Goal: Information Seeking & Learning: Check status

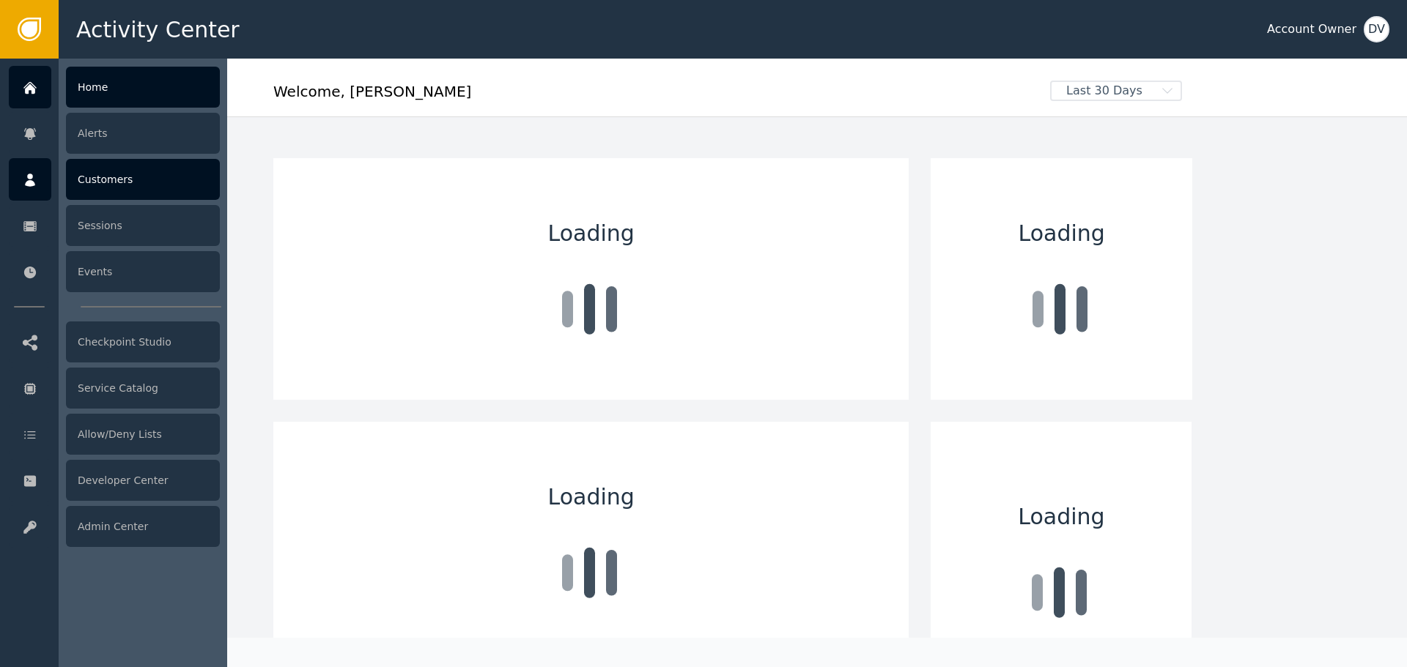
click at [127, 190] on div "Customers" at bounding box center [143, 179] width 154 height 41
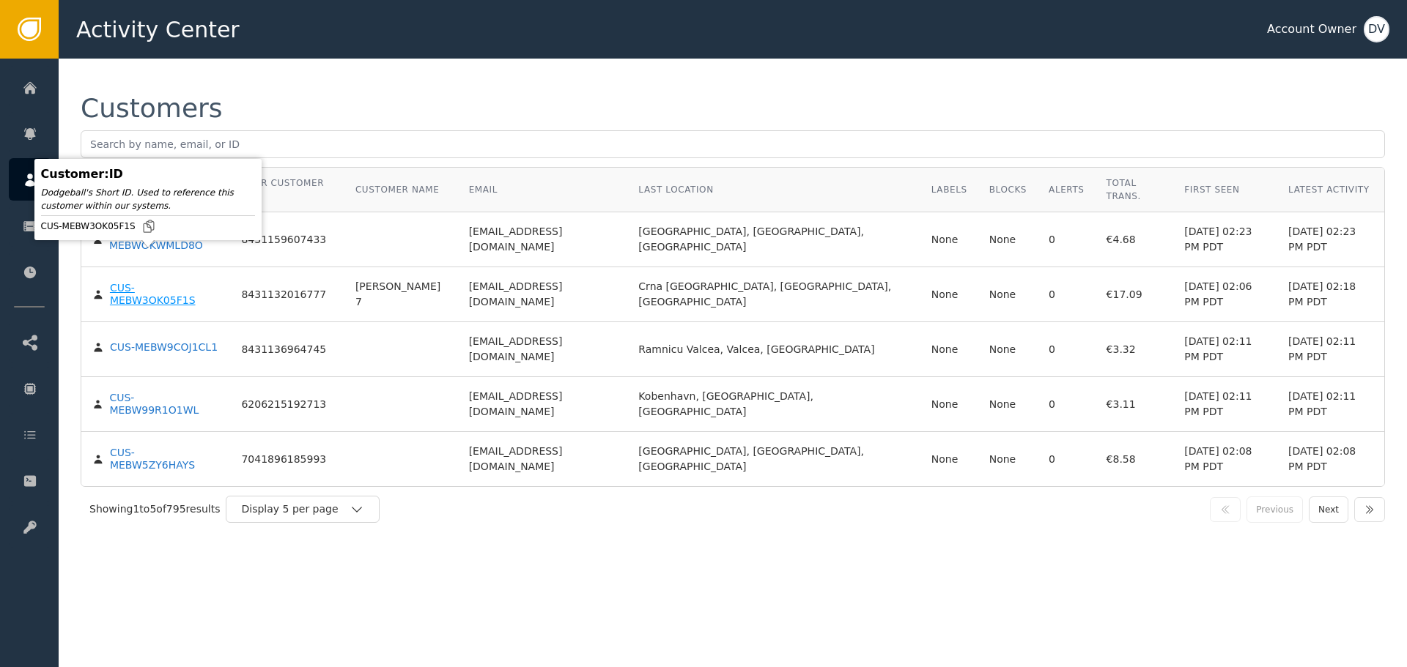
click at [160, 282] on div "CUS-MEBW3OK05F1S" at bounding box center [165, 295] width 110 height 26
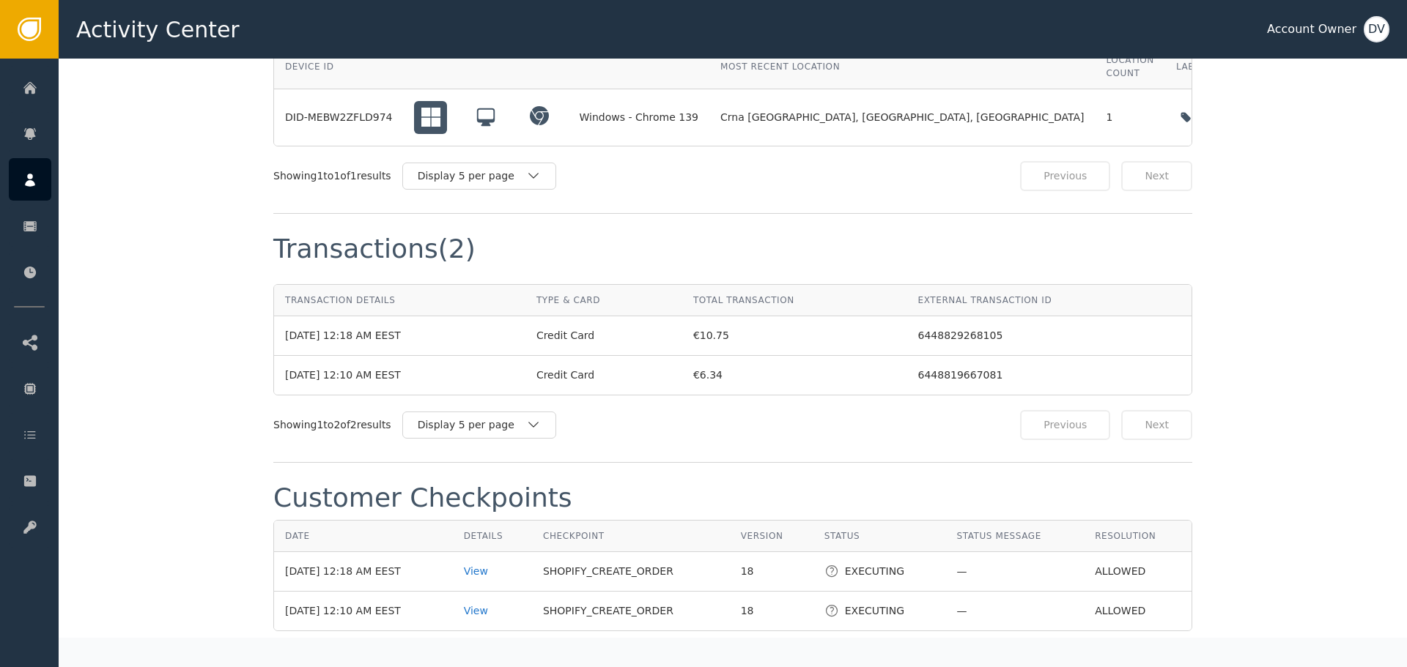
scroll to position [1465, 0]
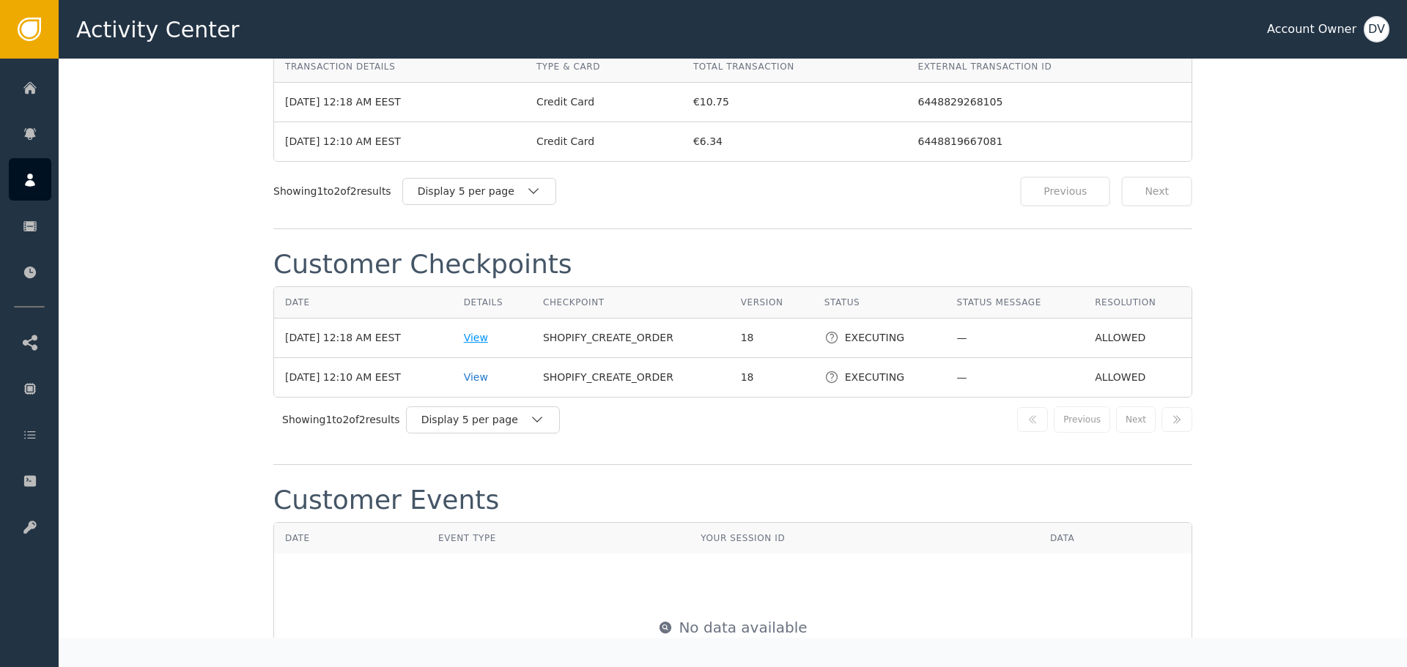
click at [479, 330] on div "View" at bounding box center [492, 337] width 57 height 15
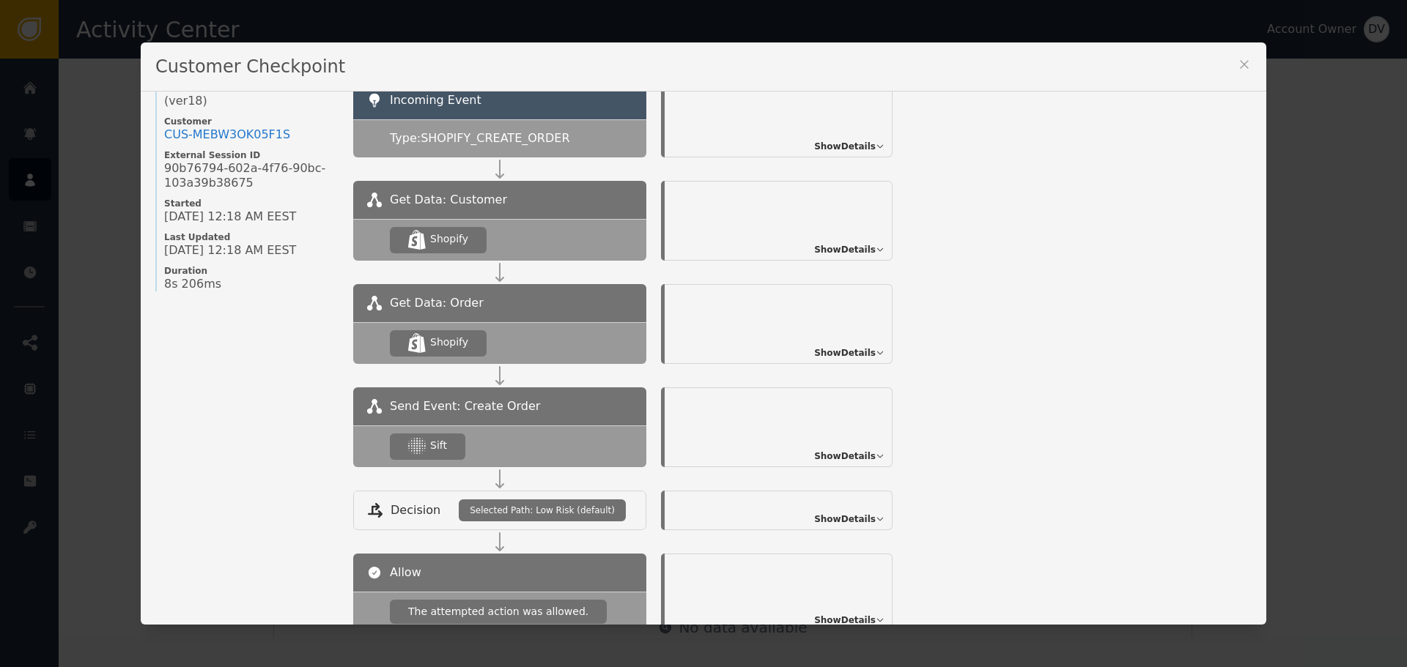
scroll to position [147, 0]
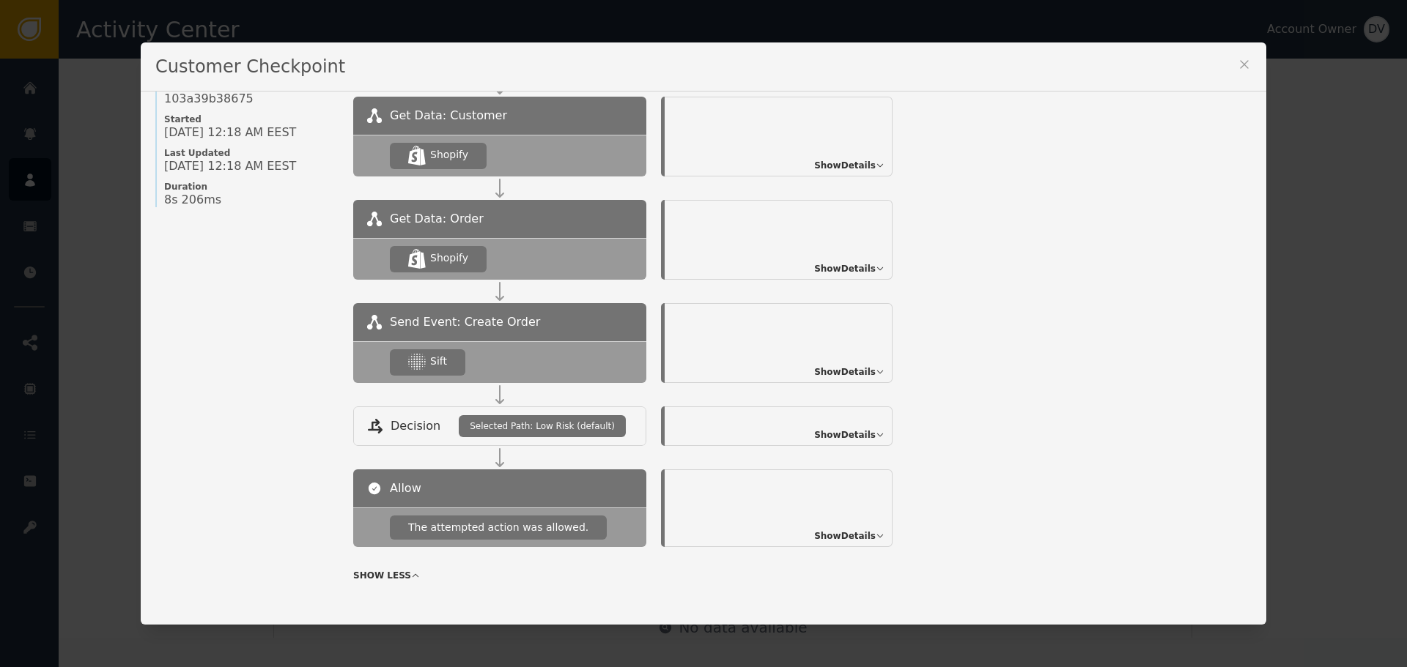
click at [848, 366] on span "Show Details" at bounding box center [845, 372] width 62 height 13
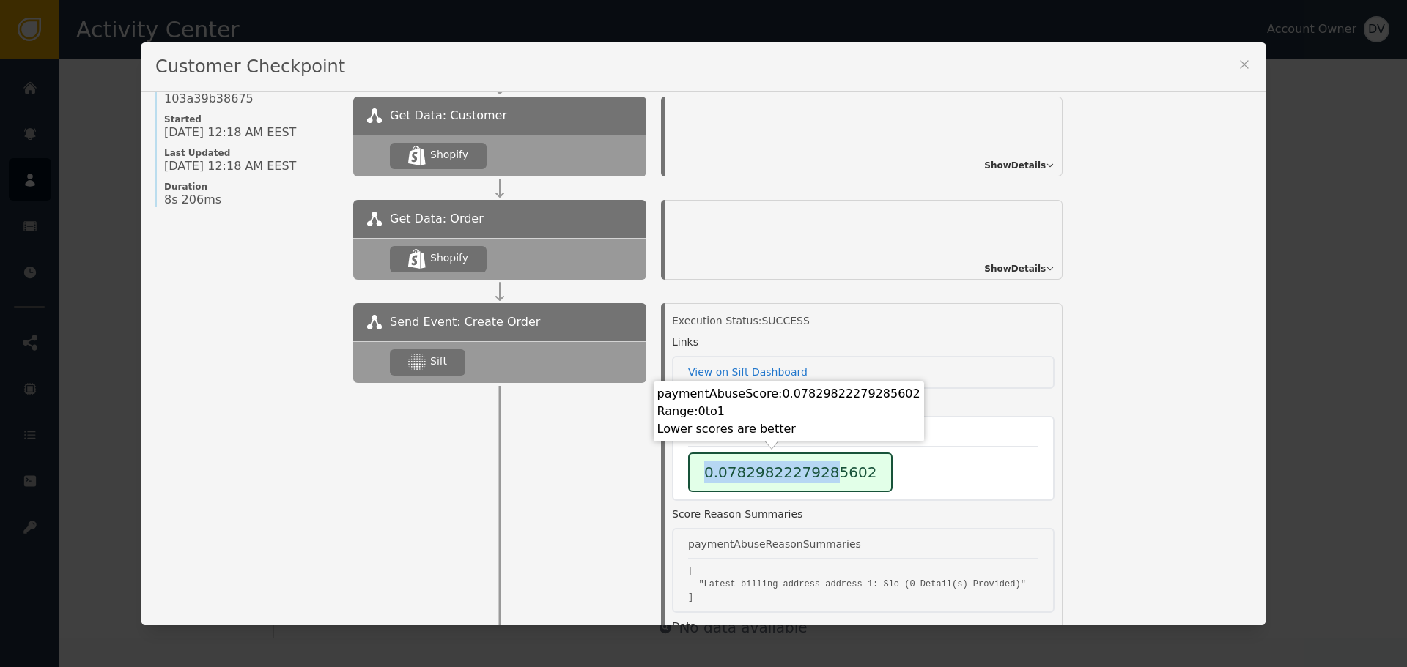
drag, startPoint x: 689, startPoint y: 469, endPoint x: 812, endPoint y: 470, distance: 123.1
click at [812, 470] on div "0.07829822279285602" at bounding box center [790, 473] width 204 height 40
click at [1346, 264] on div "Customer Checkpoint Name of Checkpoint SHOPIFY_CREATE_ORDER Version (ver 18 ) C…" at bounding box center [703, 333] width 1407 height 667
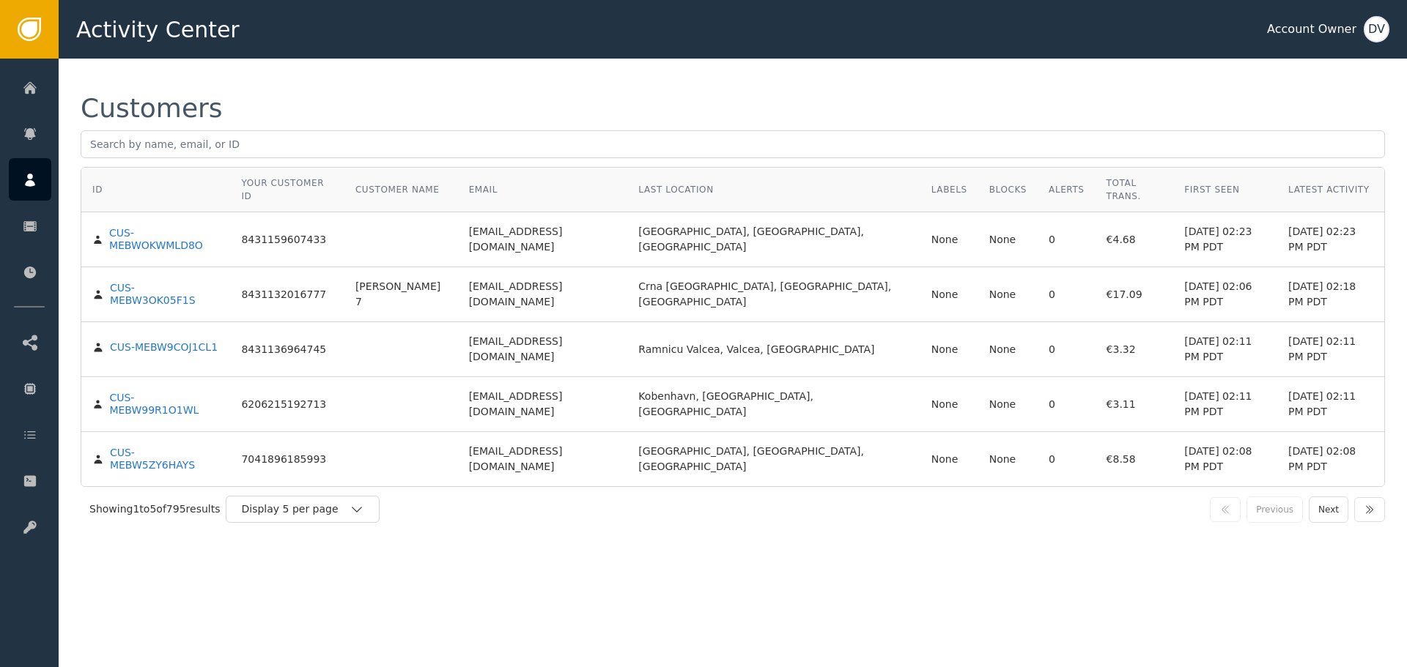
click at [137, 59] on body "Activity Center Account Owner DV Home Alerts Customers Sessions Events Checkpoi…" at bounding box center [703, 29] width 1407 height 59
click at [137, 282] on div "CUS-MEBW3OK05F1S" at bounding box center [165, 295] width 110 height 26
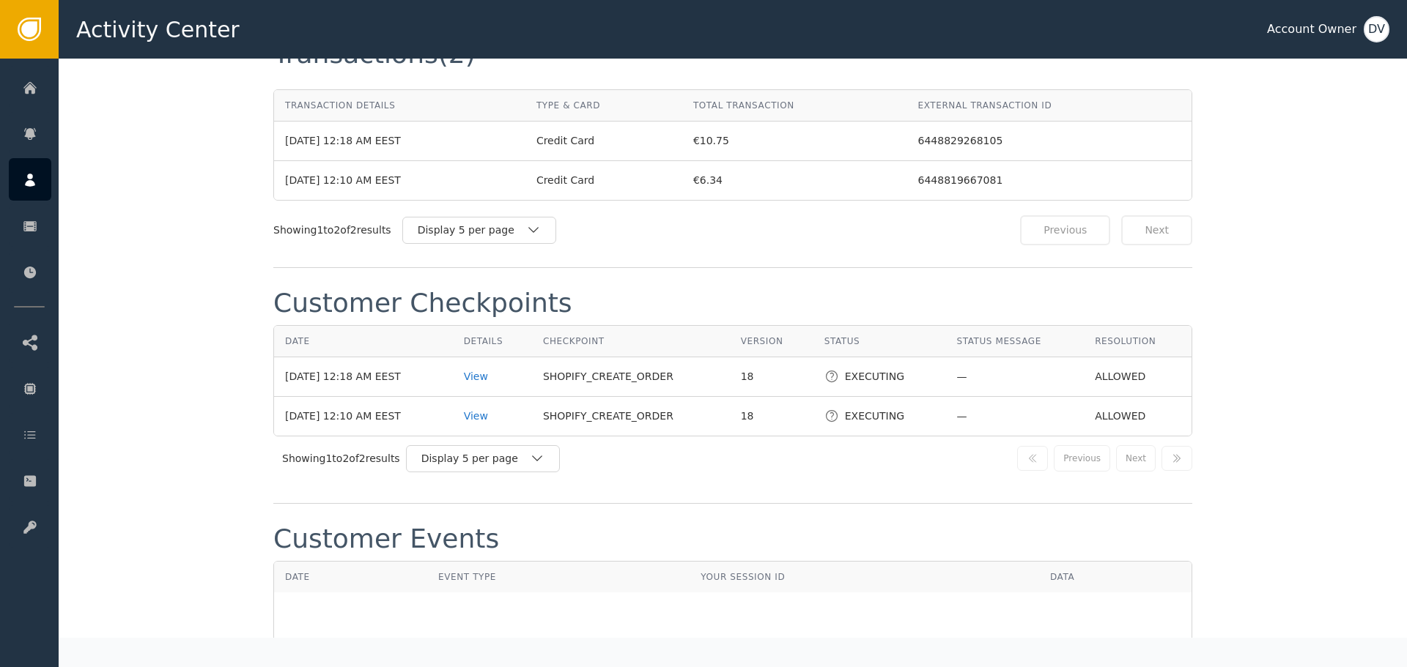
scroll to position [1538, 0]
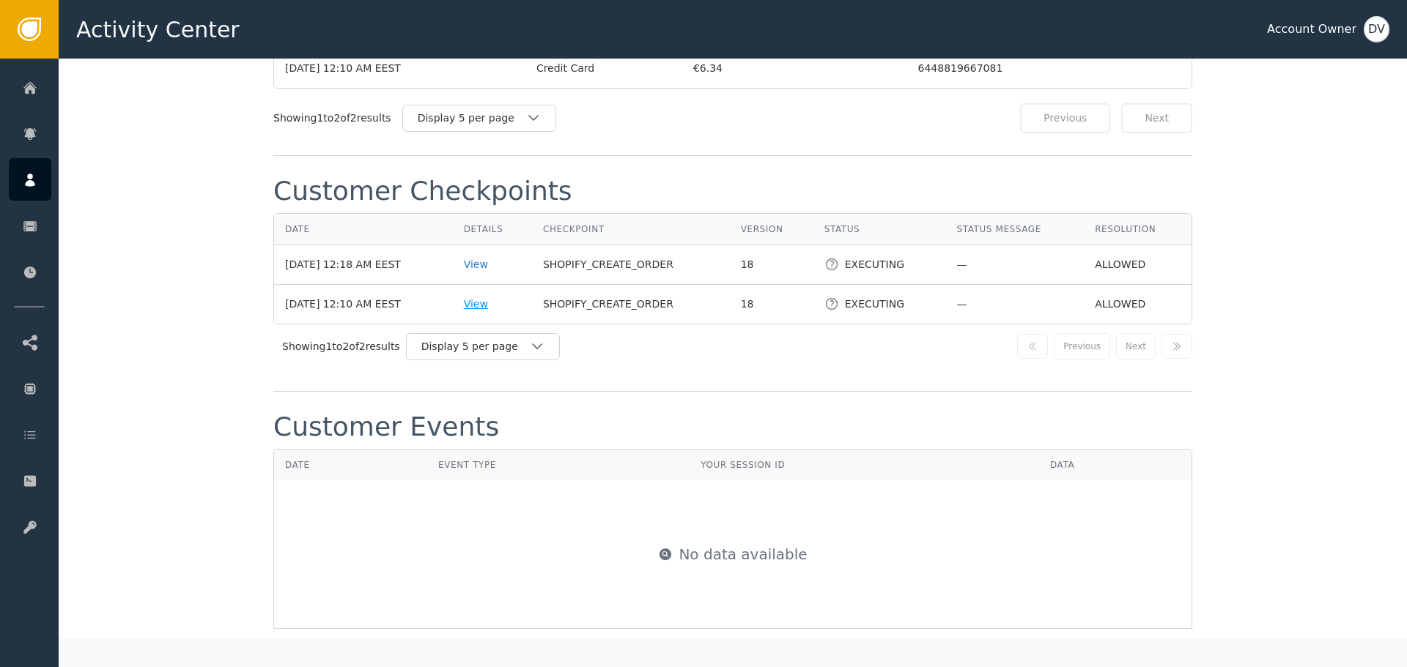
click at [489, 297] on div "View" at bounding box center [492, 304] width 57 height 15
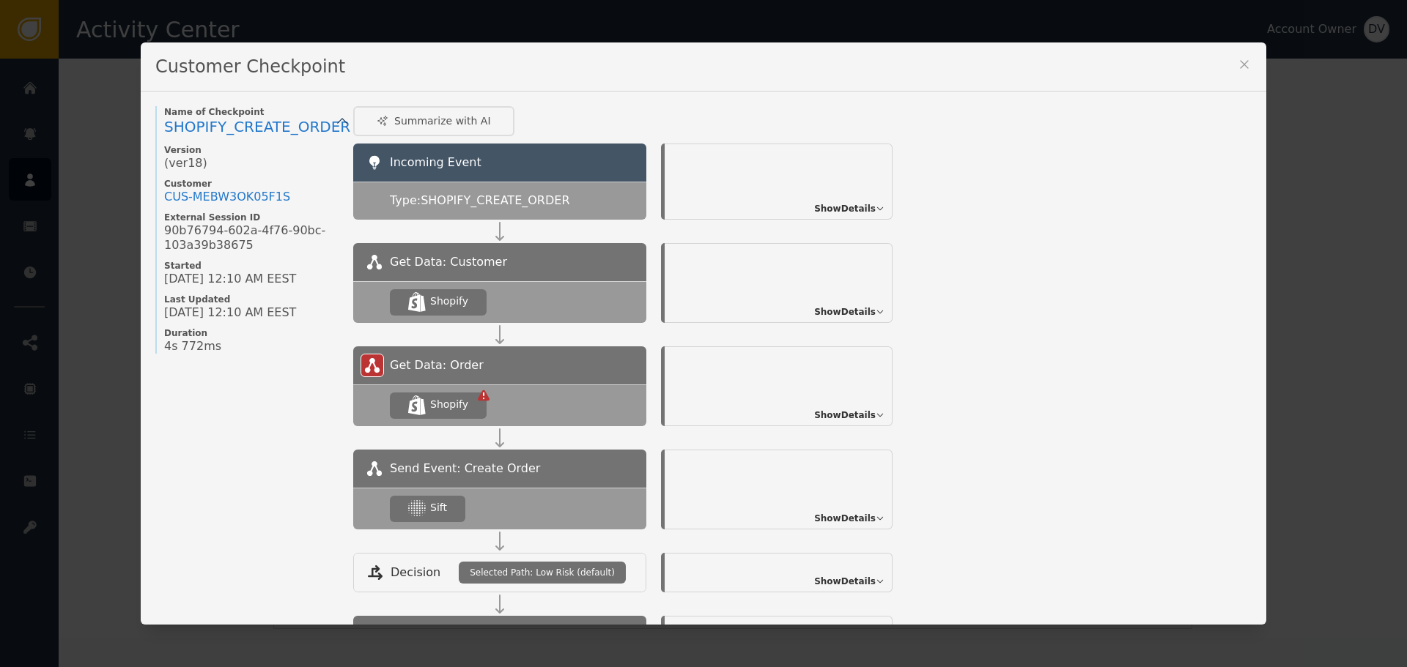
click at [840, 411] on span "Show Details" at bounding box center [845, 415] width 62 height 13
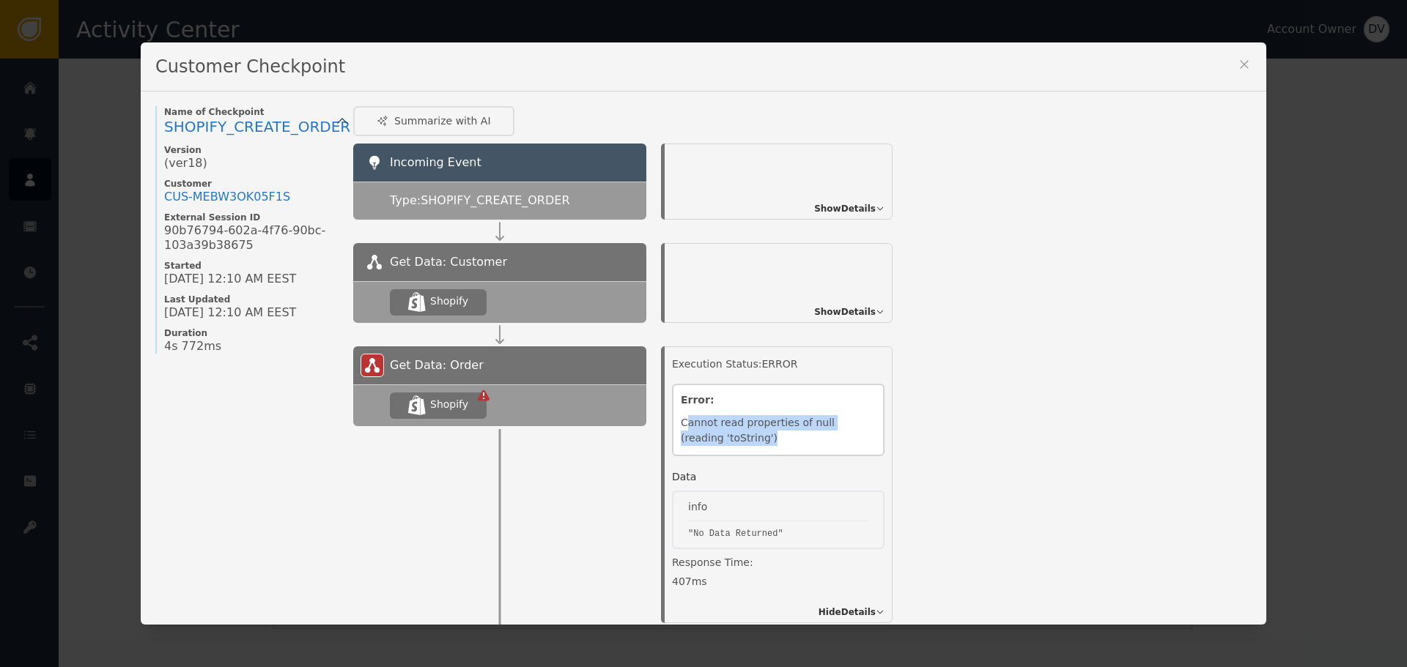
drag, startPoint x: 681, startPoint y: 421, endPoint x: 862, endPoint y: 439, distance: 181.8
click at [862, 439] on div "Cannot read properties of null (reading 'toString')" at bounding box center [778, 431] width 195 height 32
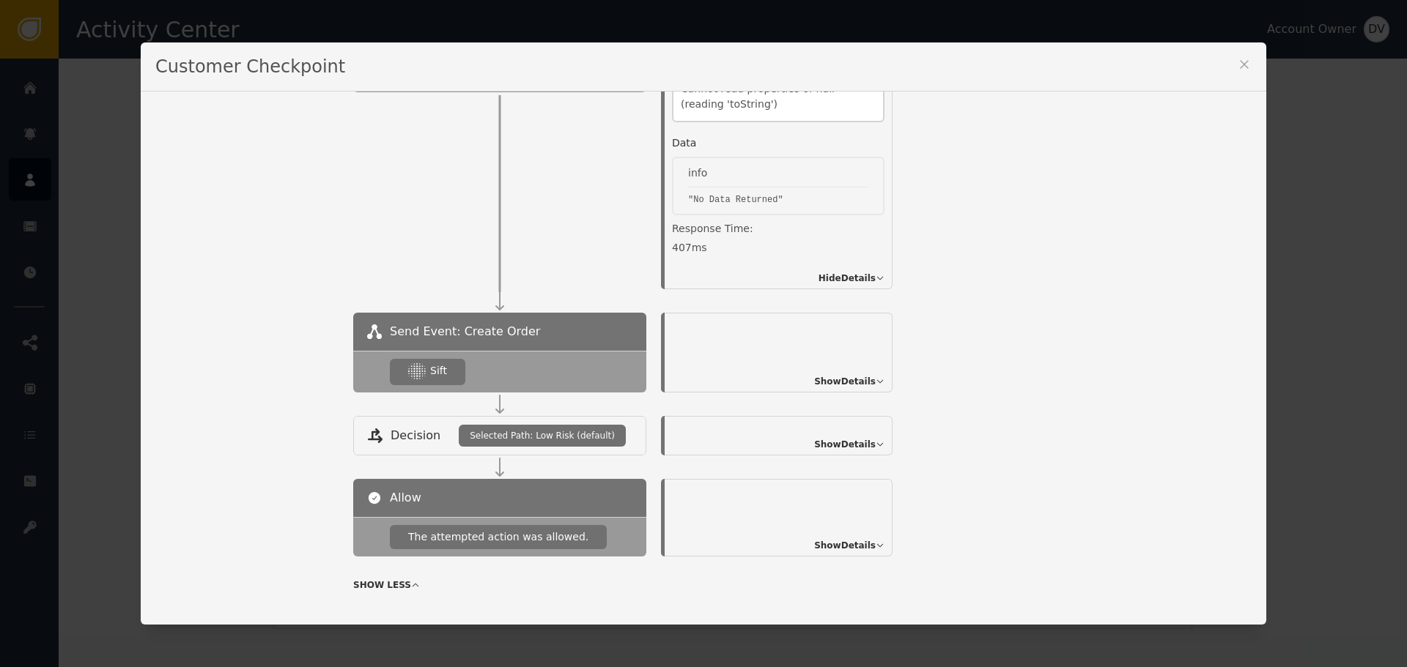
scroll to position [356, 0]
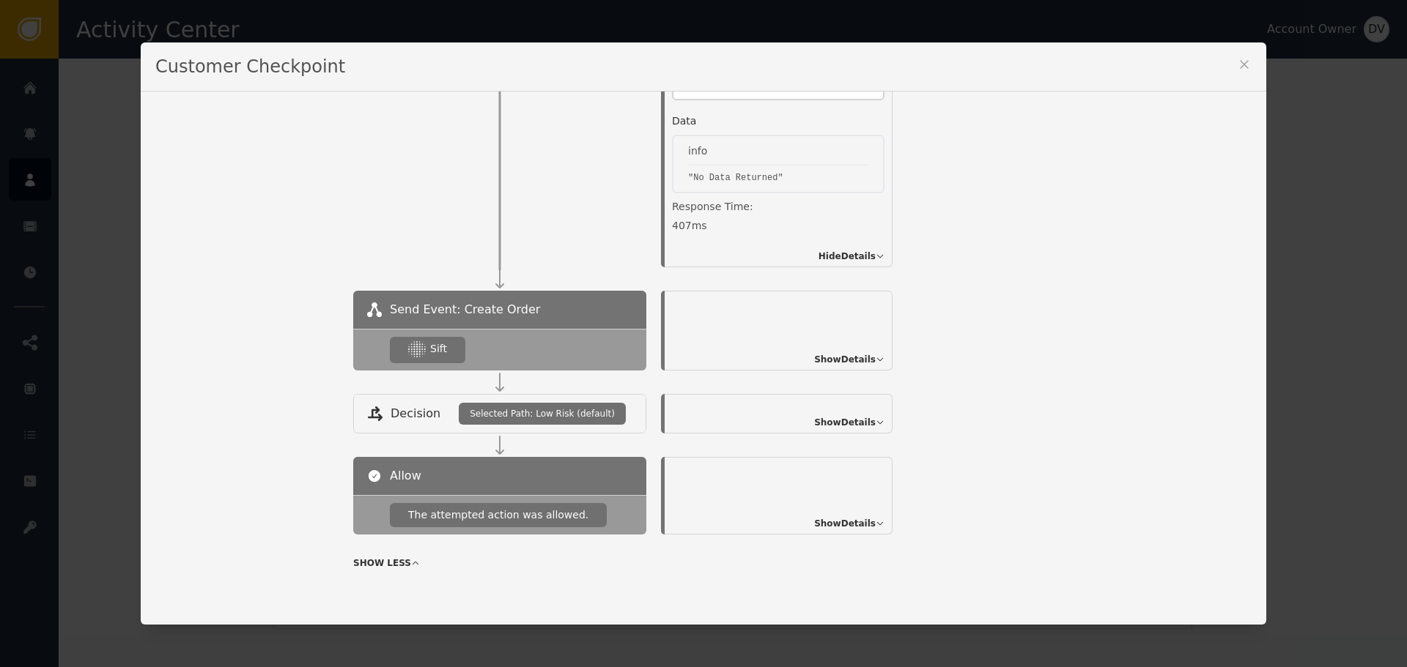
click at [859, 351] on div "Show Details" at bounding box center [778, 331] width 228 height 80
click at [856, 359] on span "Show Details" at bounding box center [845, 359] width 62 height 13
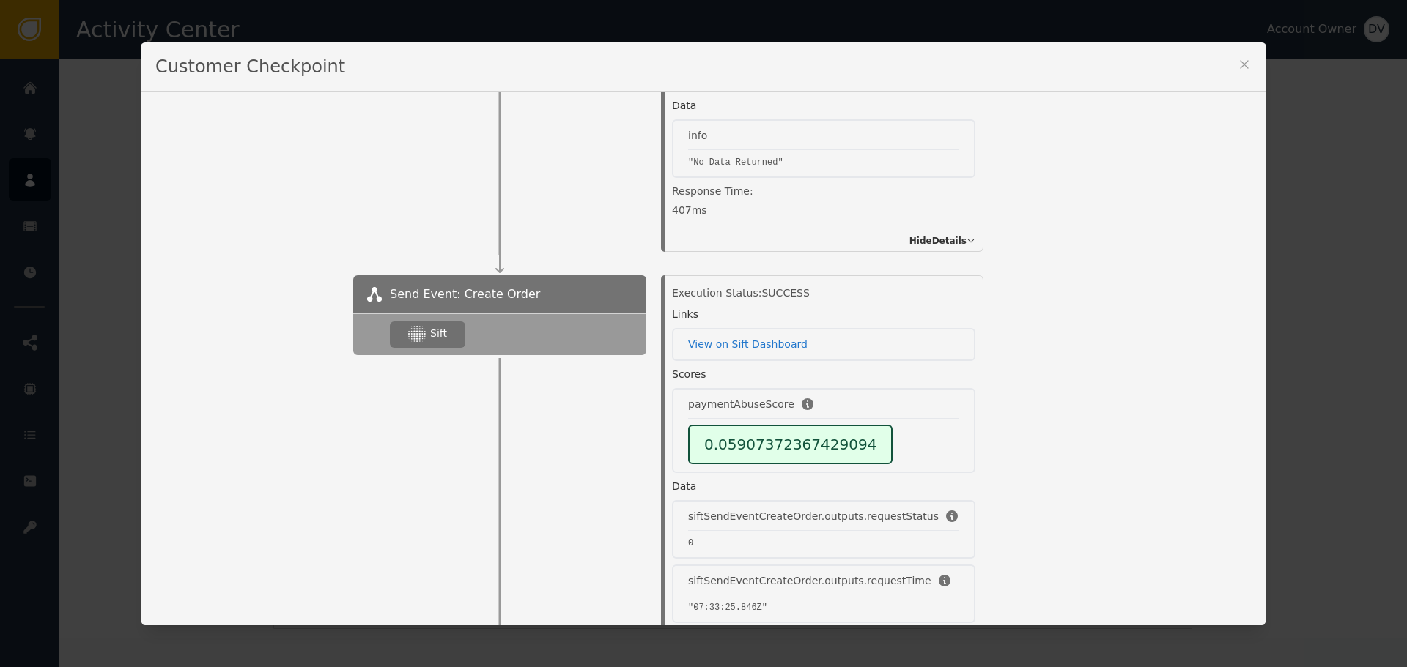
click at [1333, 202] on div "Customer Checkpoint Name of Checkpoint SHOPIFY_CREATE_ORDER Version (ver 18 ) C…" at bounding box center [703, 333] width 1407 height 667
click at [1245, 59] on icon at bounding box center [1244, 64] width 15 height 15
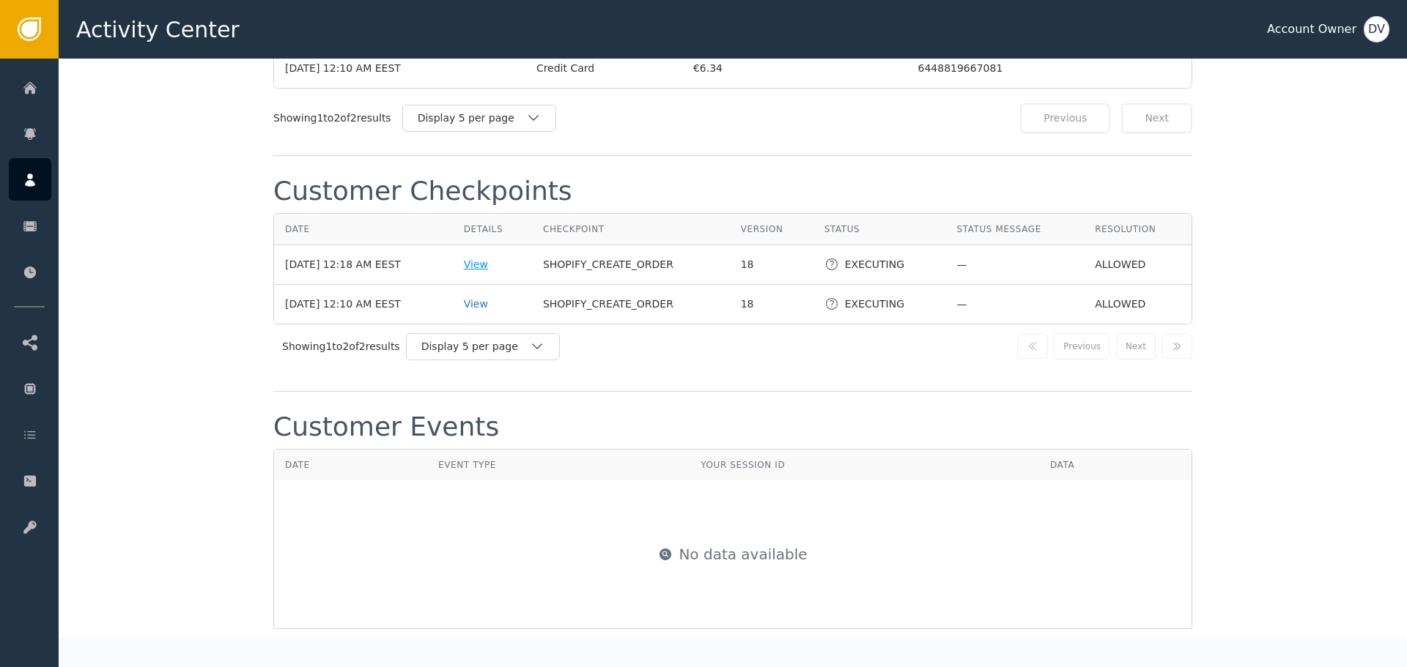
click at [489, 257] on div "View" at bounding box center [492, 264] width 57 height 15
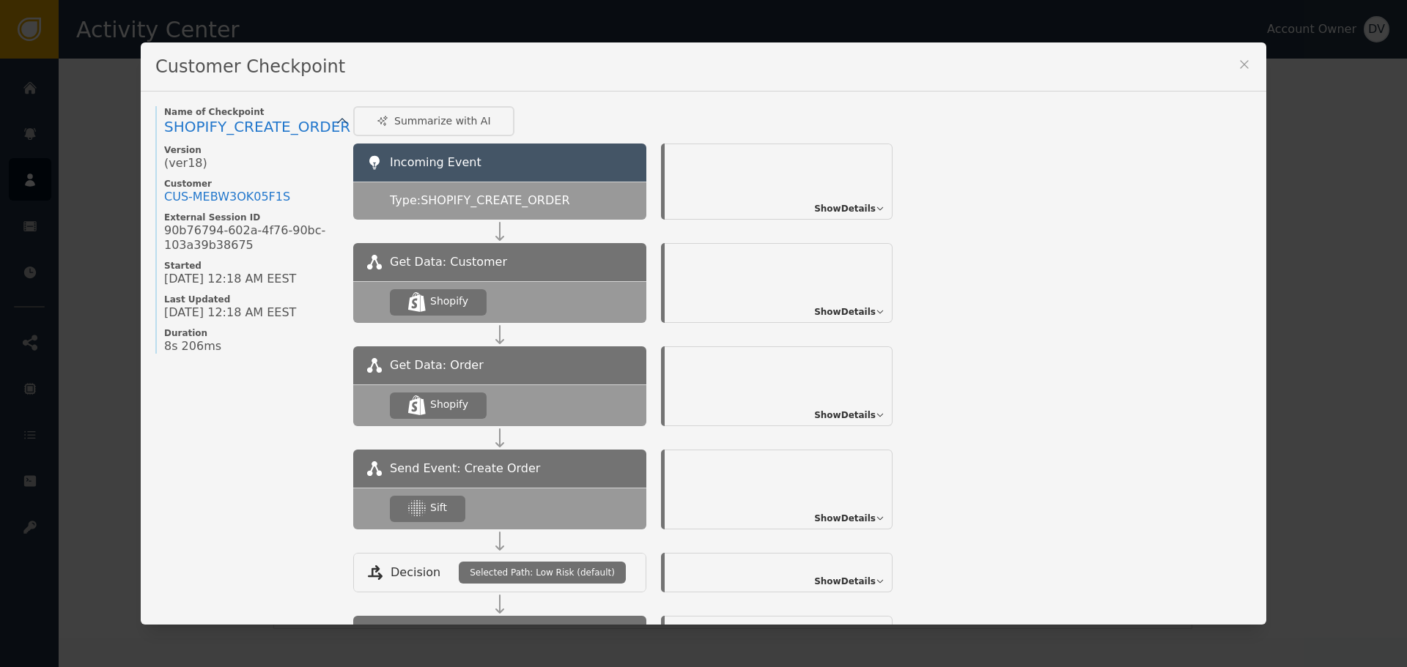
click at [840, 416] on span "Show Details" at bounding box center [845, 415] width 62 height 13
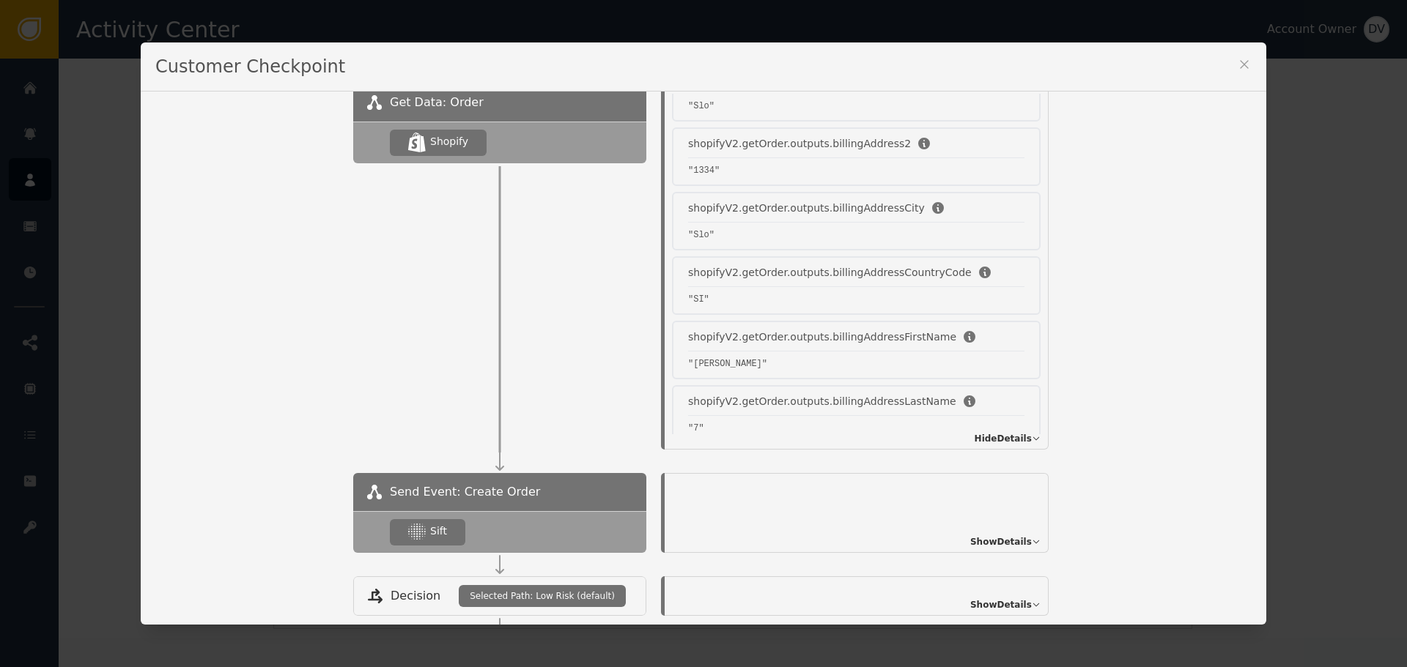
scroll to position [293, 0]
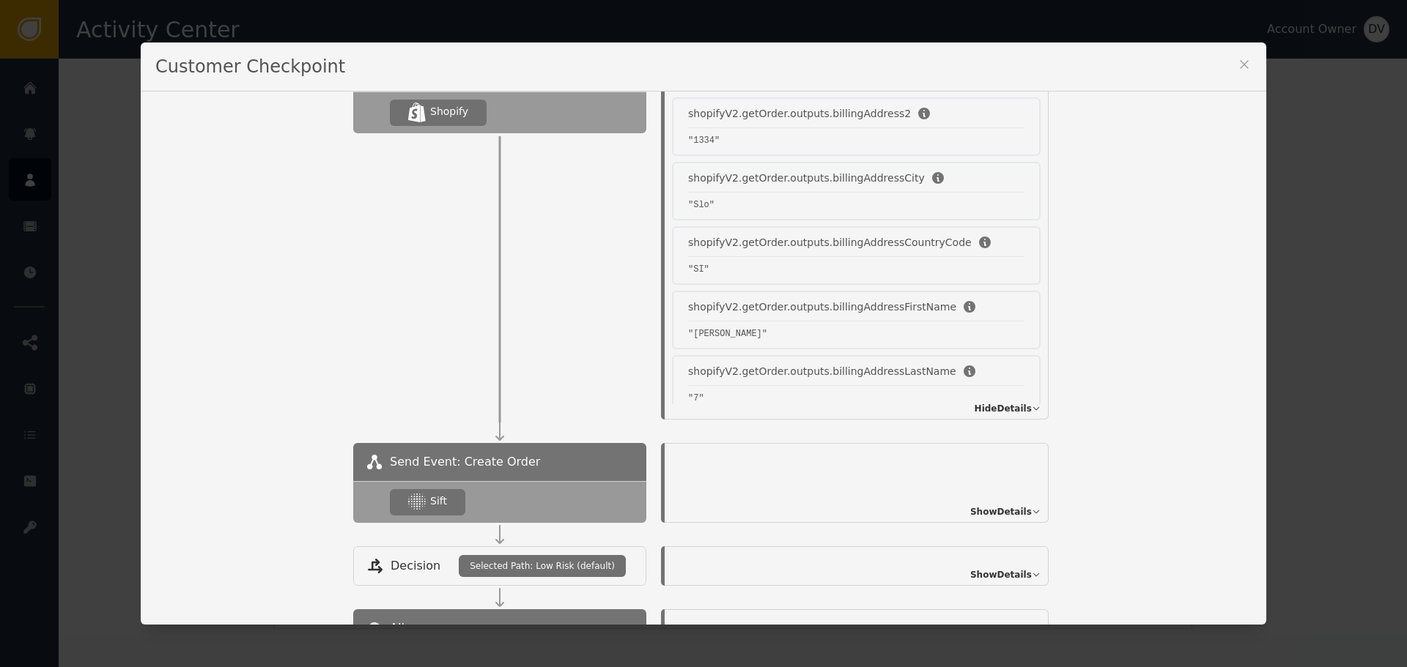
click at [975, 511] on span "Show Details" at bounding box center [1001, 512] width 62 height 13
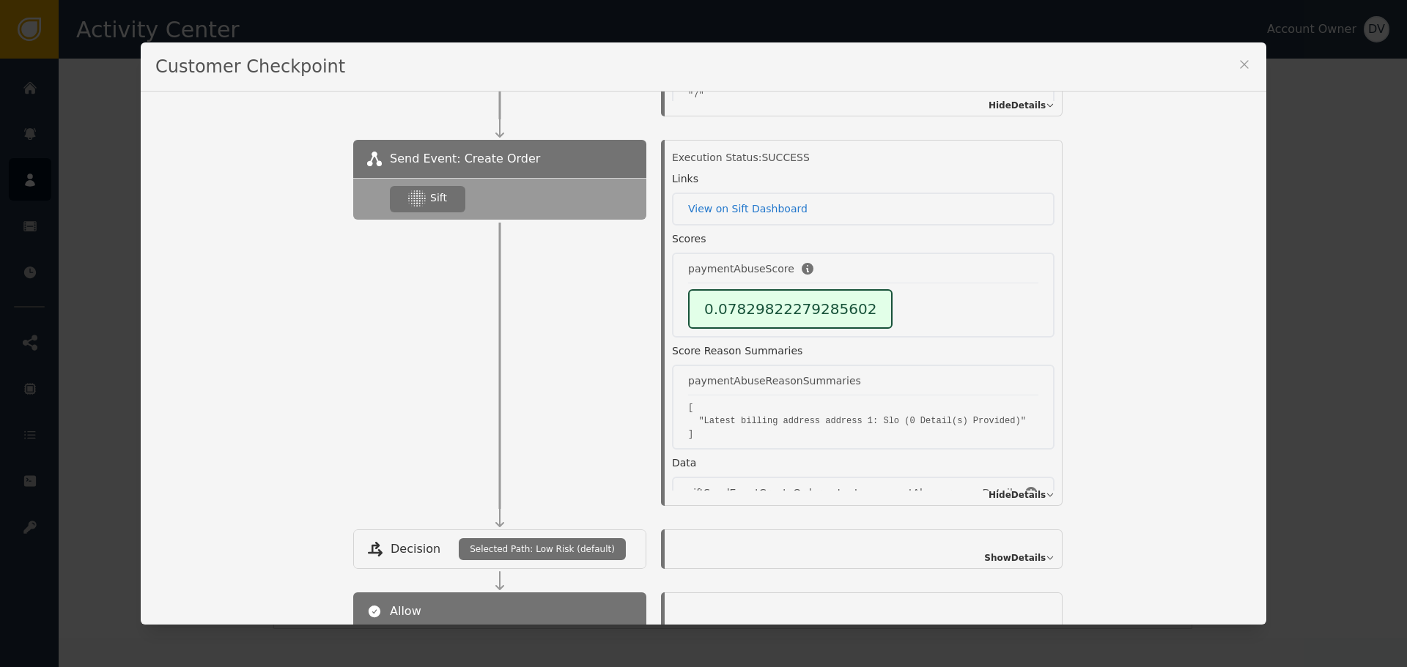
scroll to position [659, 0]
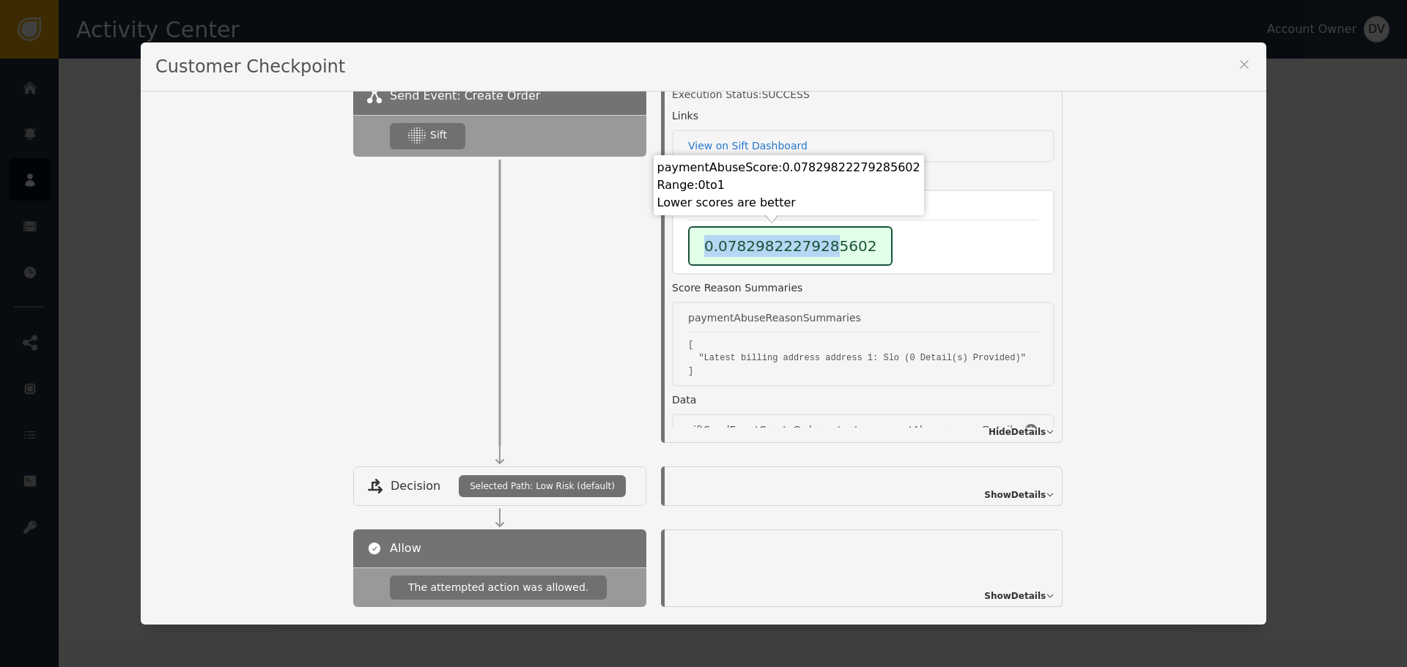
drag, startPoint x: 714, startPoint y: 242, endPoint x: 812, endPoint y: 251, distance: 98.5
click at [812, 251] on div "0.07829822279285602" at bounding box center [790, 246] width 204 height 40
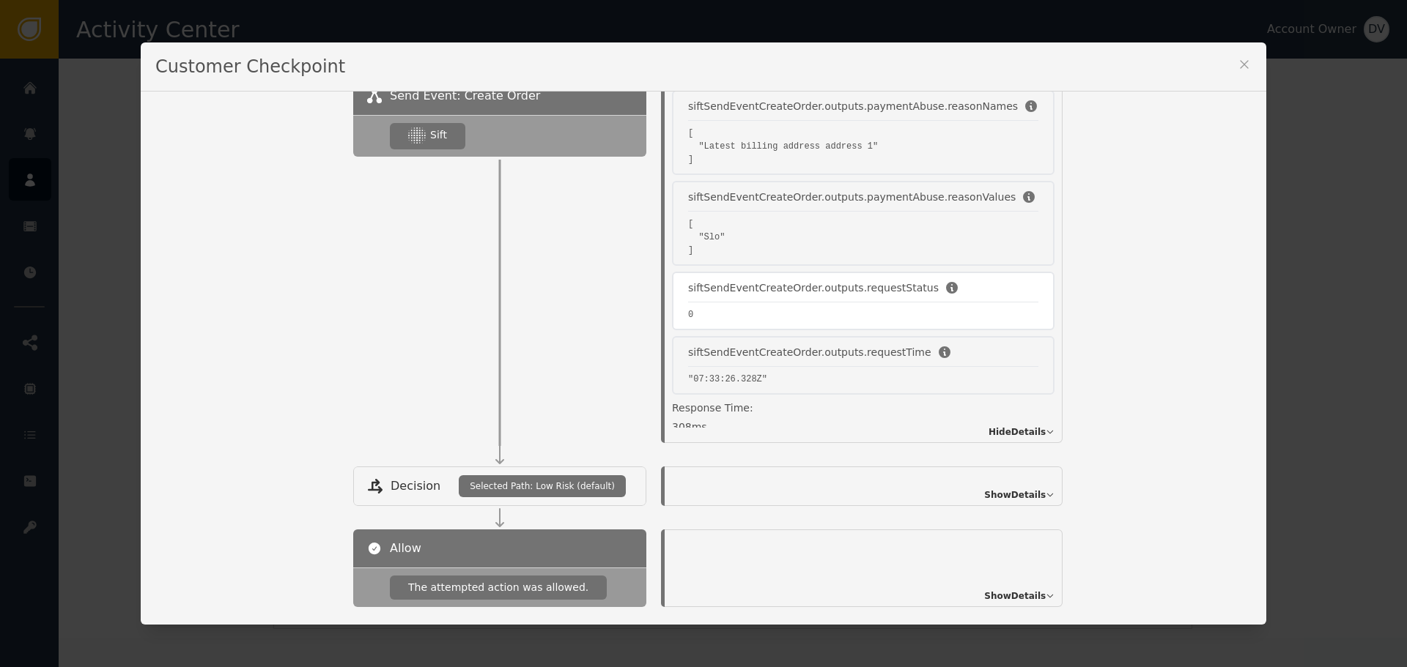
scroll to position [440, 0]
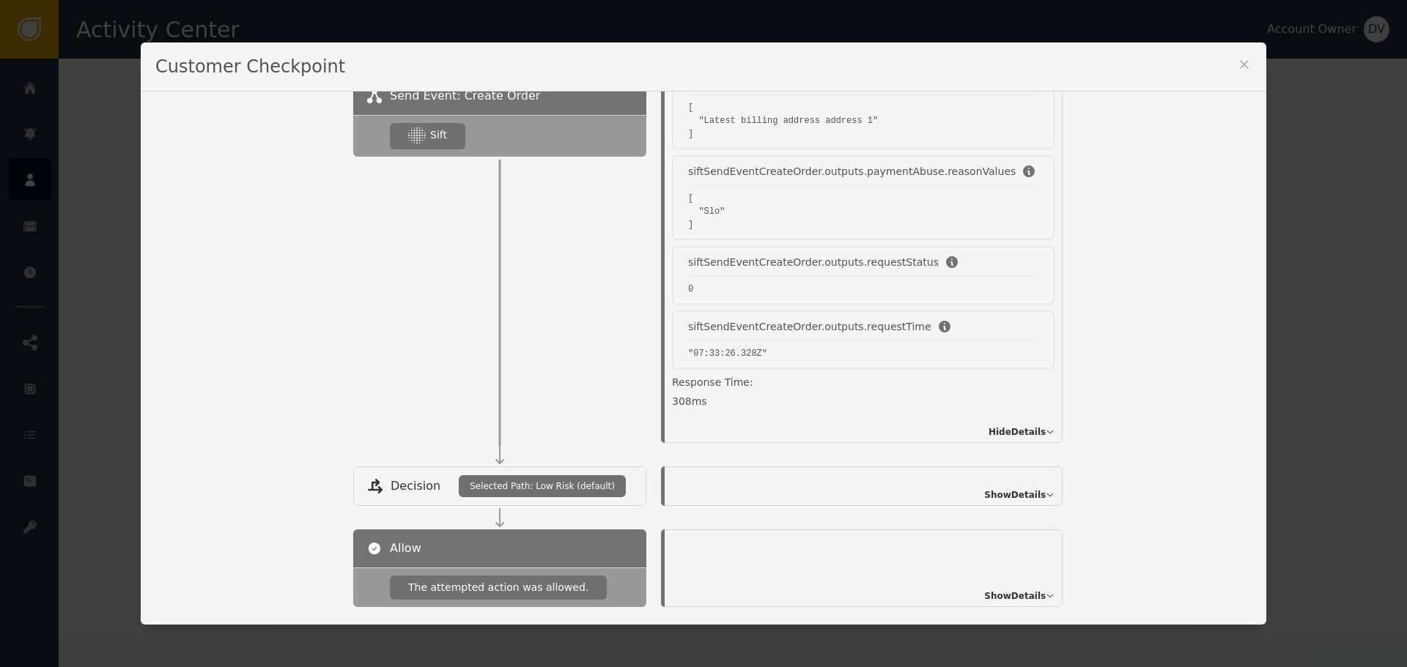
click at [984, 495] on span "Show Details" at bounding box center [1015, 495] width 62 height 13
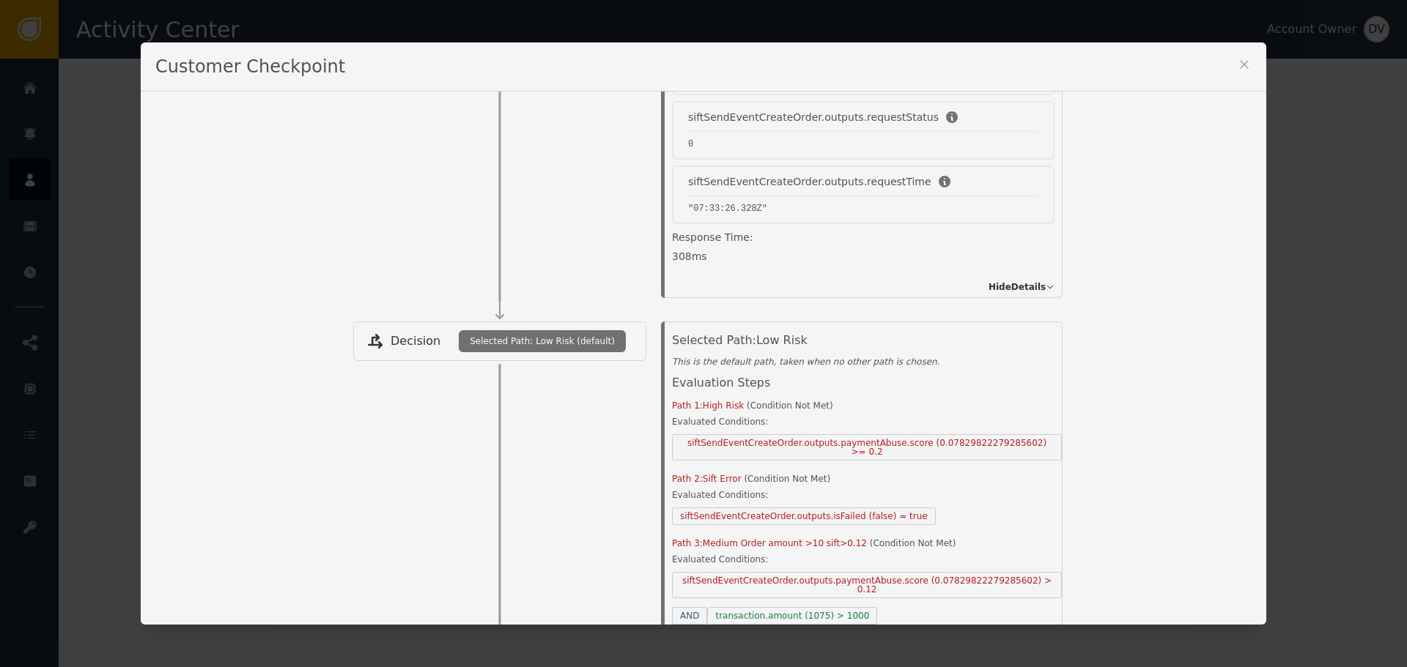
scroll to position [806, 0]
drag, startPoint x: 692, startPoint y: 444, endPoint x: 1040, endPoint y: 446, distance: 348.0
click at [1040, 446] on div "Selected Path: Low Risk This is the default path, taken when no other path is c…" at bounding box center [861, 493] width 431 height 347
drag, startPoint x: 751, startPoint y: 496, endPoint x: 946, endPoint y: 499, distance: 194.9
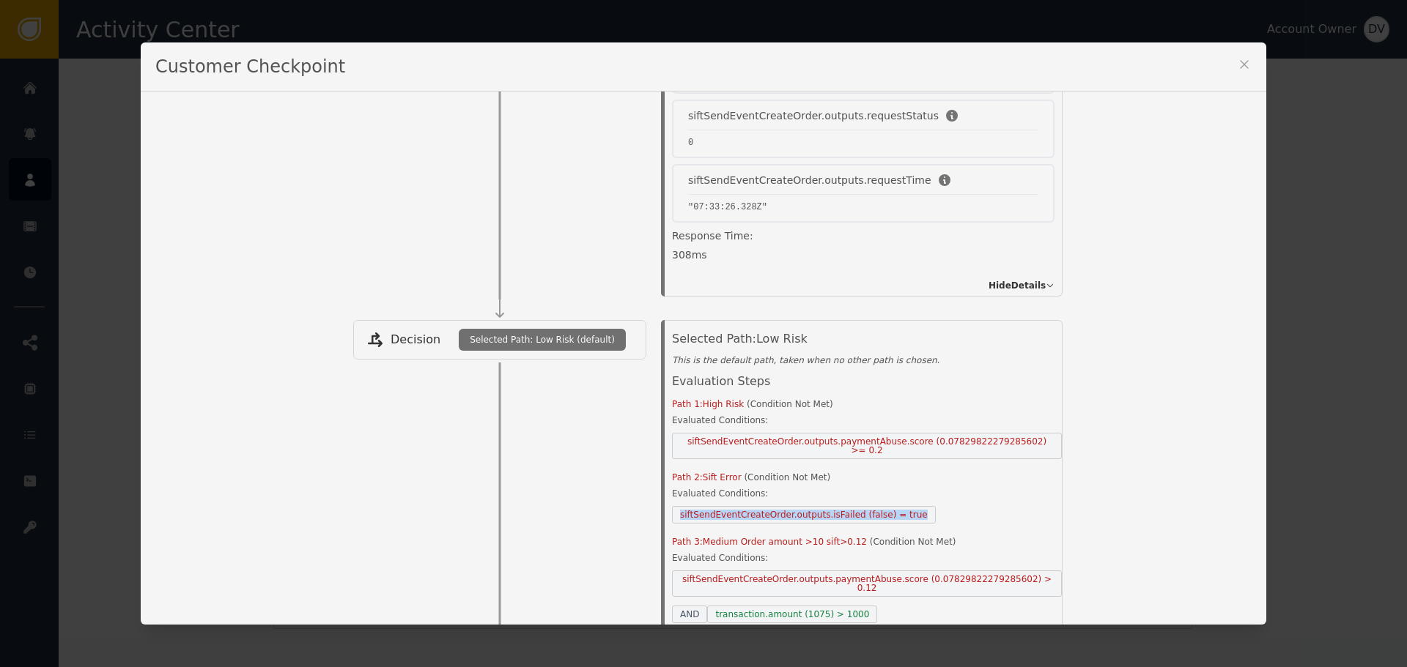
click at [946, 499] on div "Evaluated Conditions: siftSendEventCreateOrder.outputs.isFailed (false) = true" at bounding box center [867, 505] width 390 height 37
click at [1114, 470] on div "Name of Checkpoint SHOPIFY_CREATE_ORDER Version (ver 18 ) Customer CUS- MEBW3OK…" at bounding box center [703, 359] width 1125 height 534
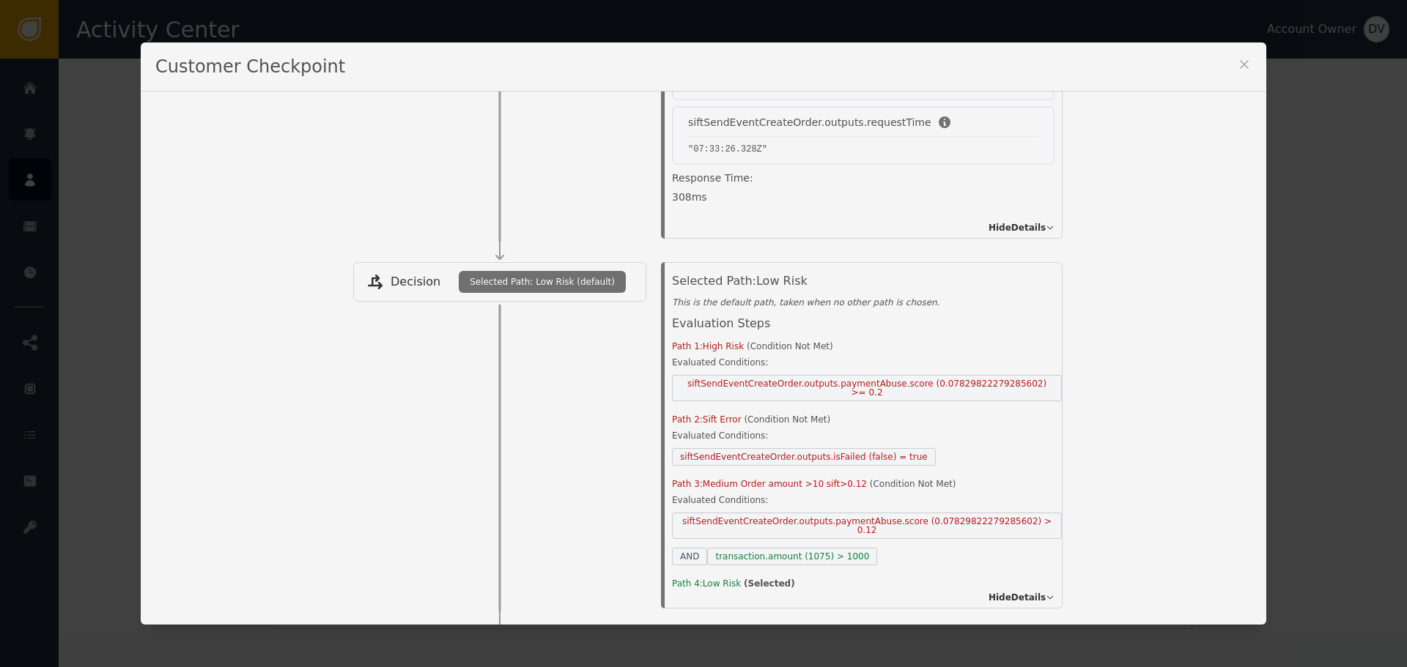
scroll to position [952, 0]
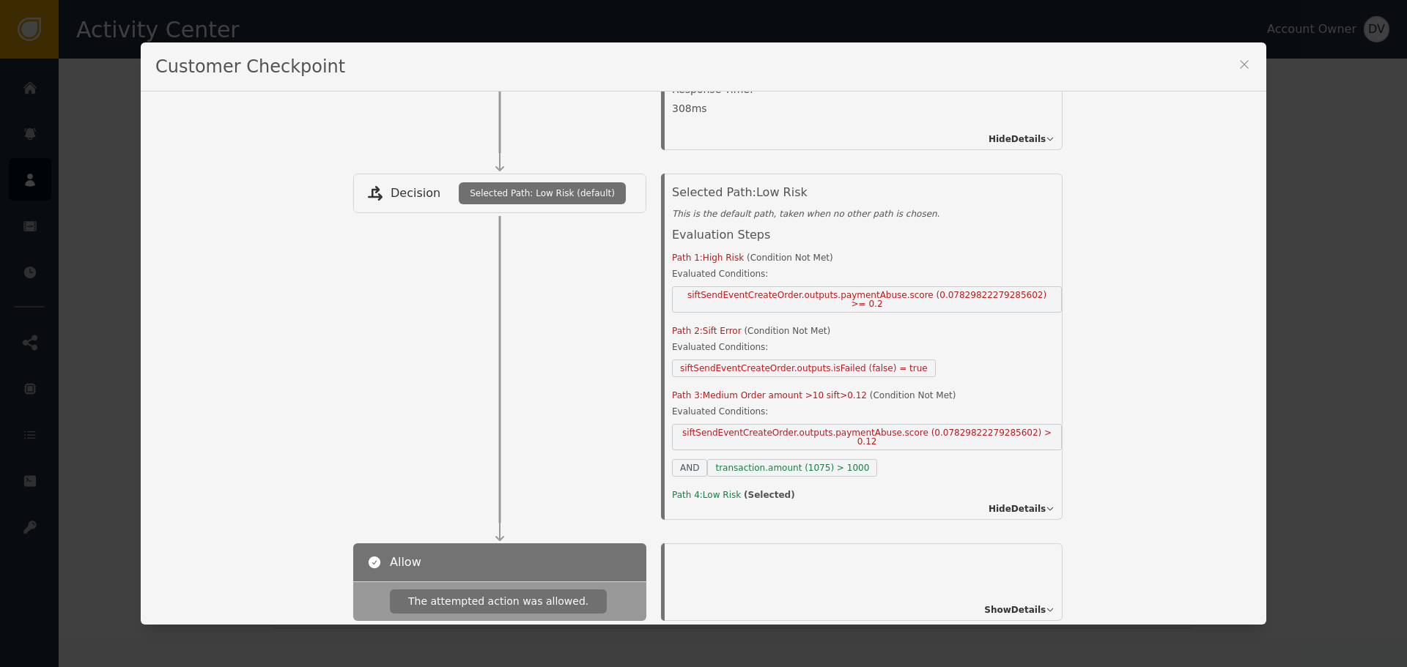
click at [989, 503] on span "Hide Details" at bounding box center [1016, 509] width 57 height 13
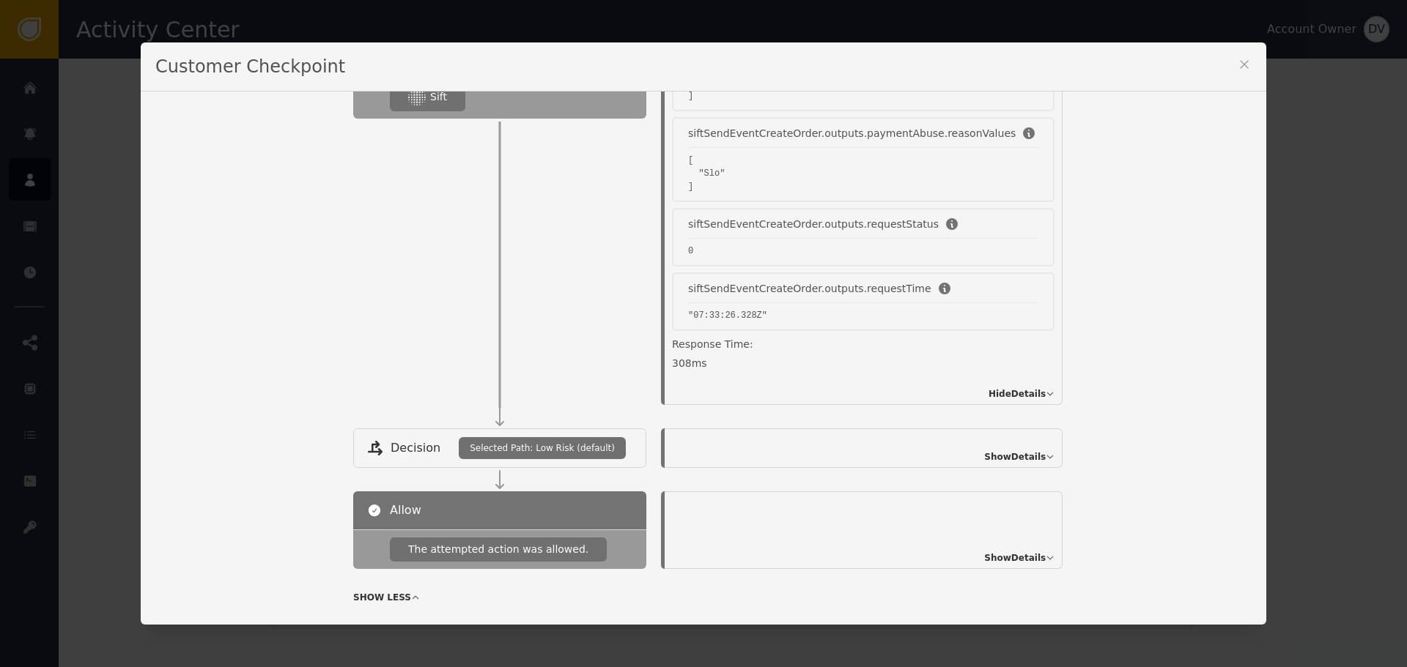
scroll to position [732, 0]
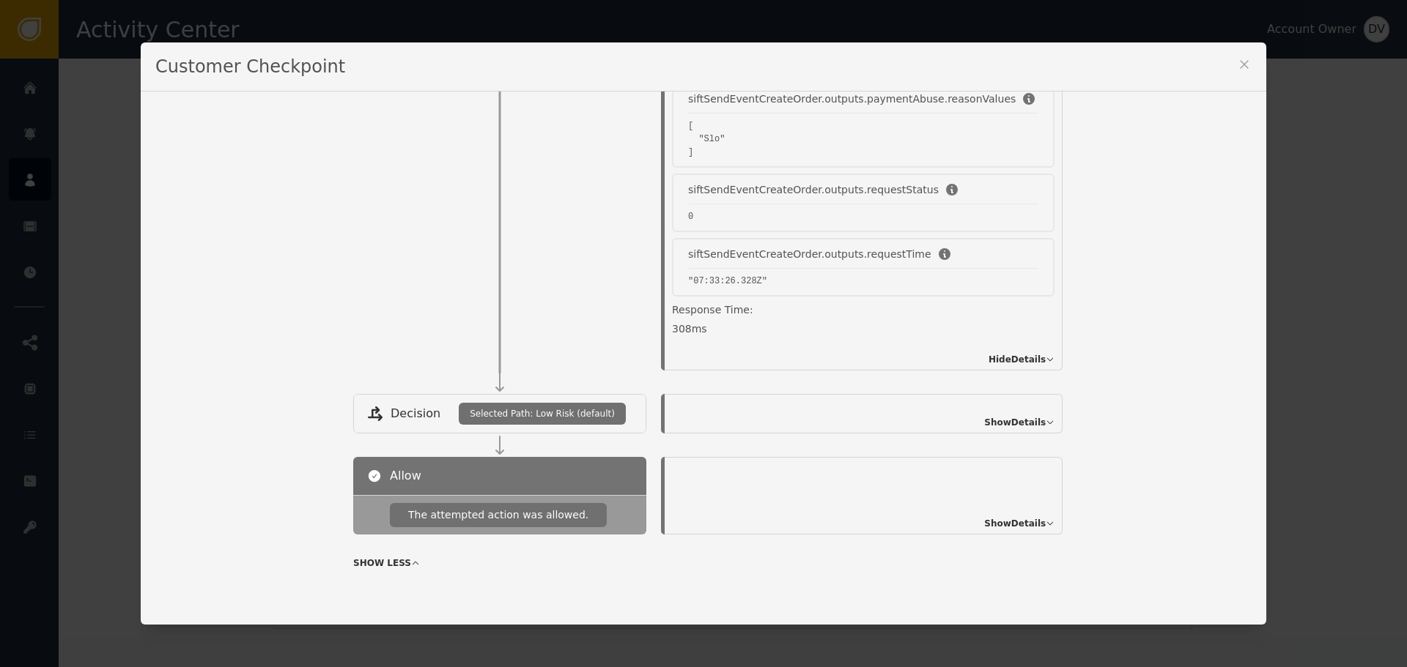
click at [996, 422] on span "Show Details" at bounding box center [1015, 422] width 62 height 13
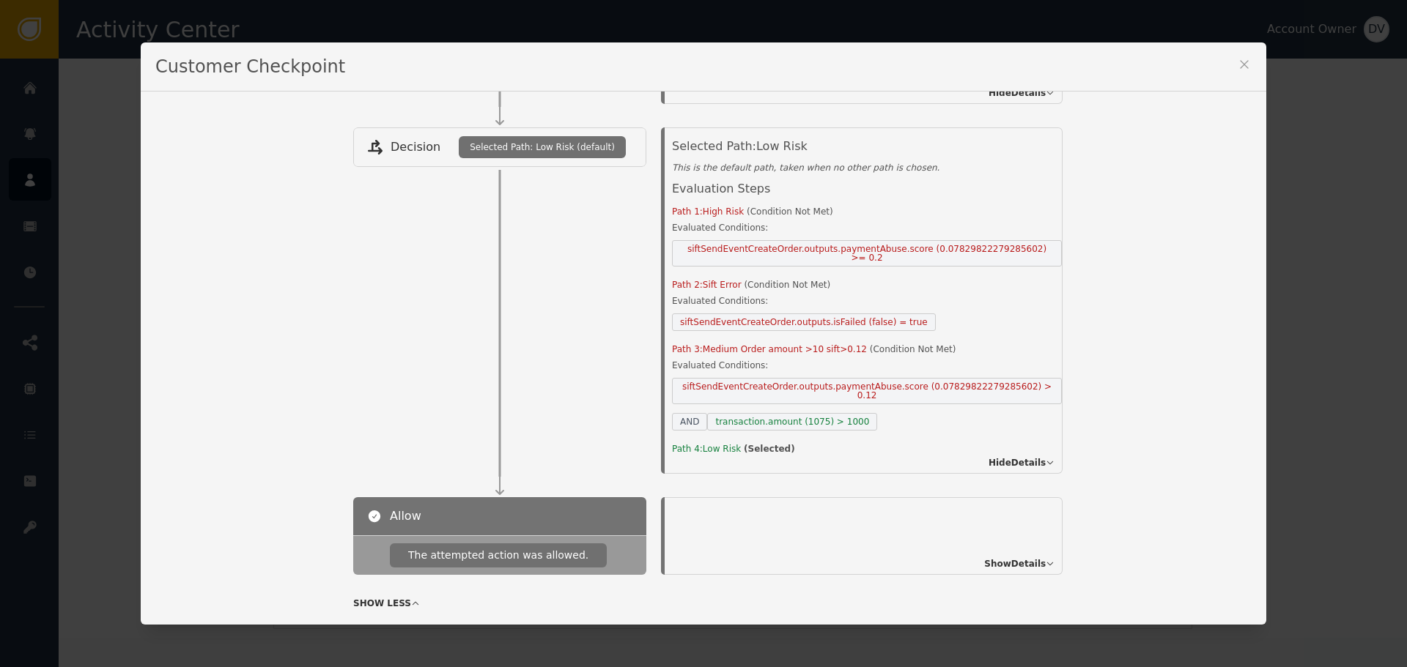
scroll to position [1021, 0]
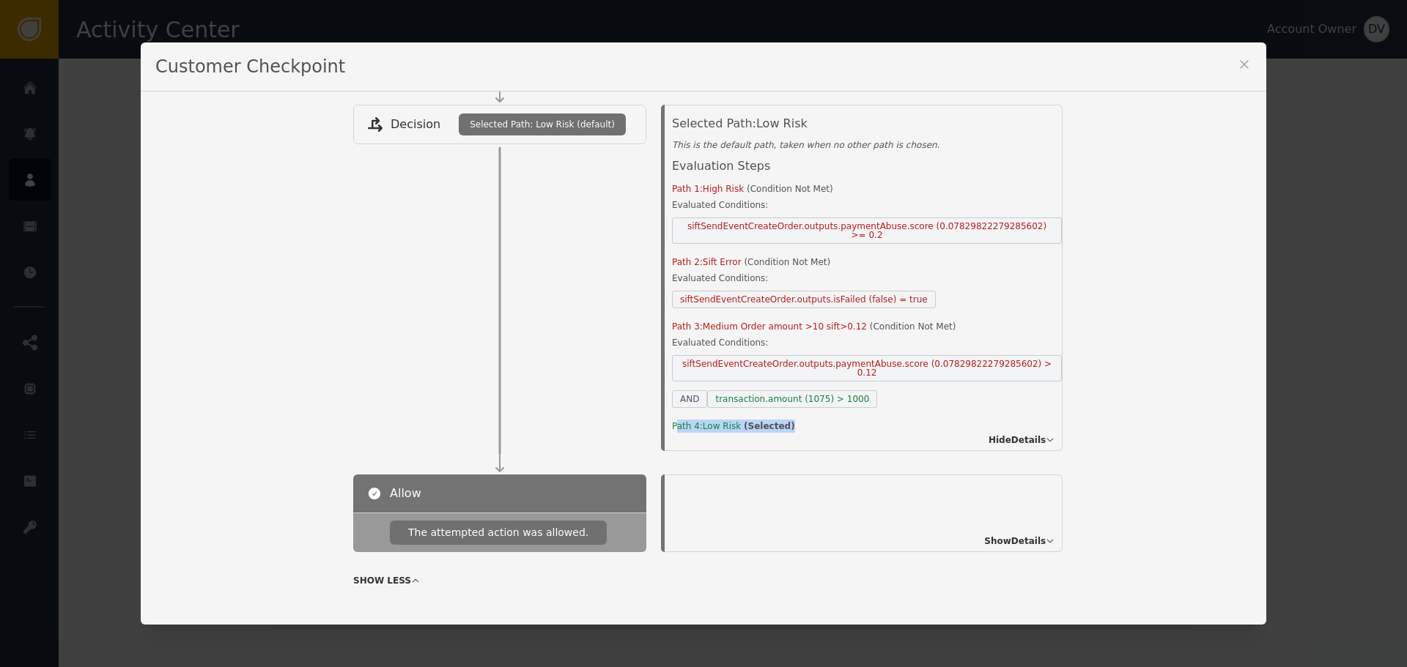
drag, startPoint x: 670, startPoint y: 407, endPoint x: 809, endPoint y: 415, distance: 139.5
click at [809, 420] on li "Path 4: Low Risk ( Selected )" at bounding box center [867, 428] width 390 height 16
drag, startPoint x: 719, startPoint y: 385, endPoint x: 807, endPoint y: 389, distance: 87.3
click at [807, 390] on span "transaction.amount (1075) > 1000" at bounding box center [792, 399] width 170 height 18
drag, startPoint x: 1004, startPoint y: 355, endPoint x: 1023, endPoint y: 353, distance: 19.1
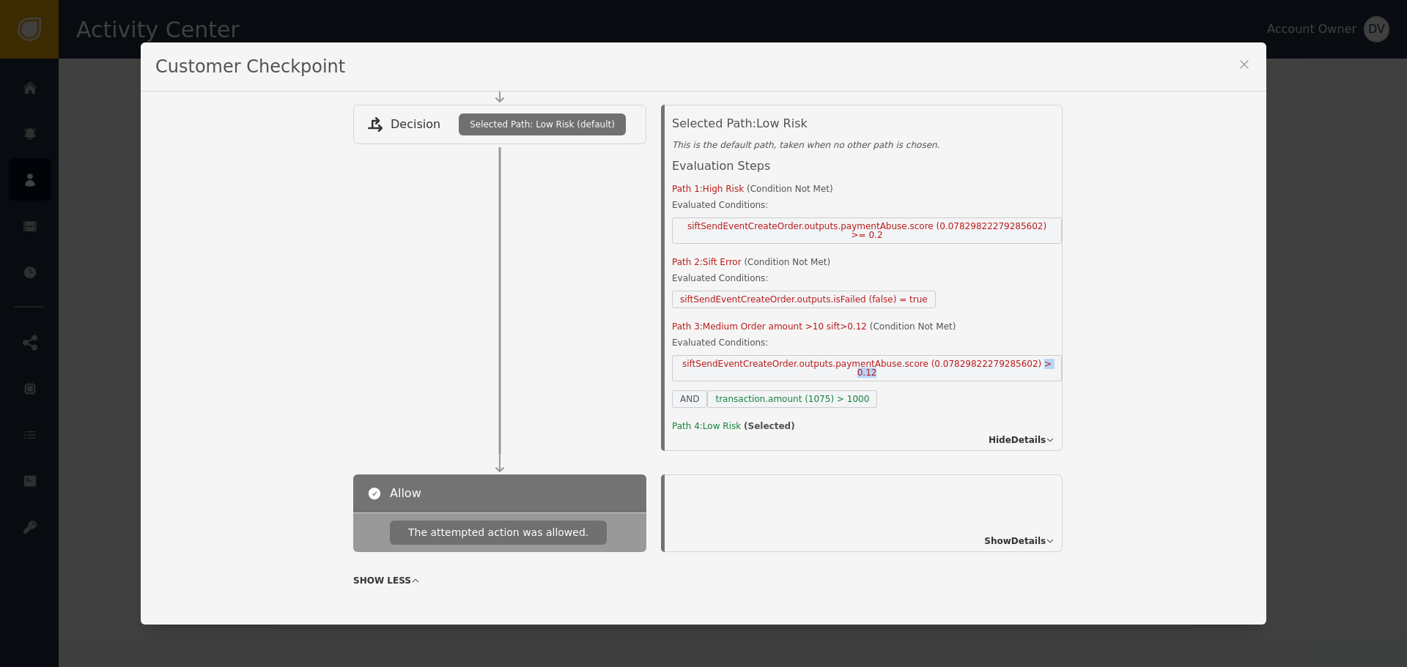
click at [1023, 355] on div "siftSendEventCreateOrder.outputs.paymentAbuse.score (0.07829822279285602) > 0.1…" at bounding box center [867, 381] width 390 height 53
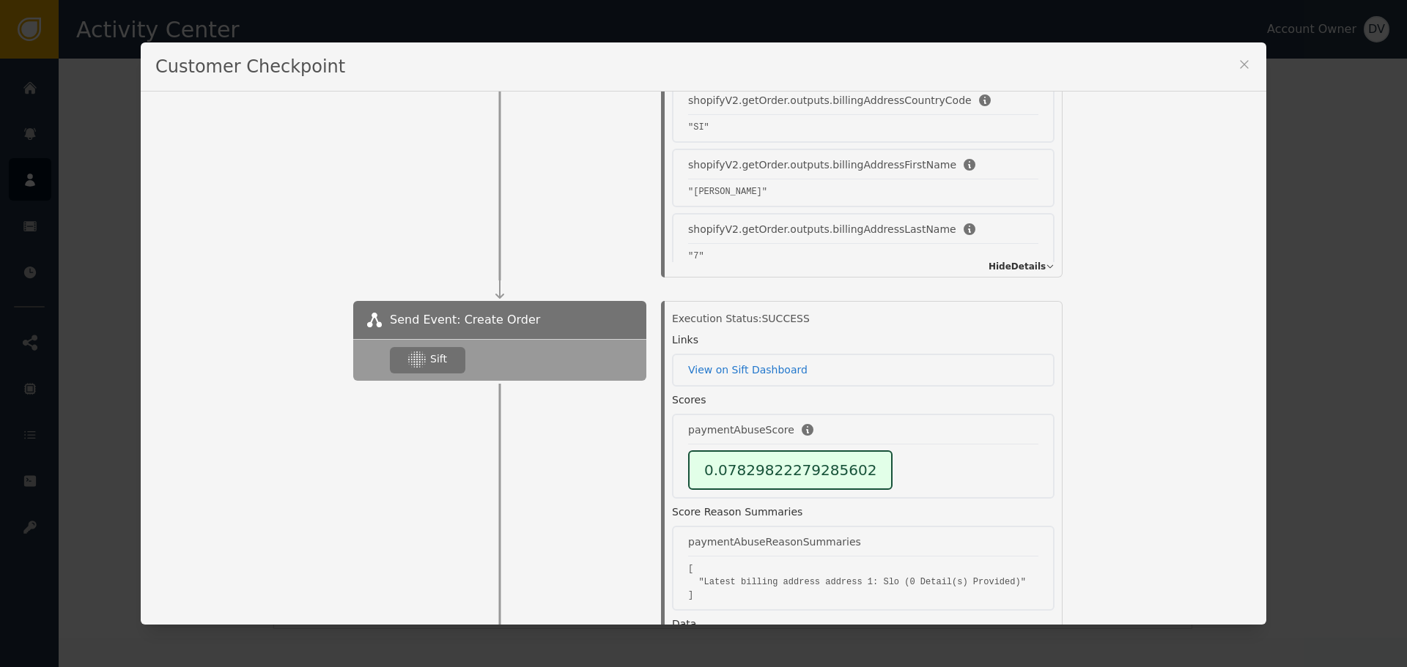
scroll to position [0, 0]
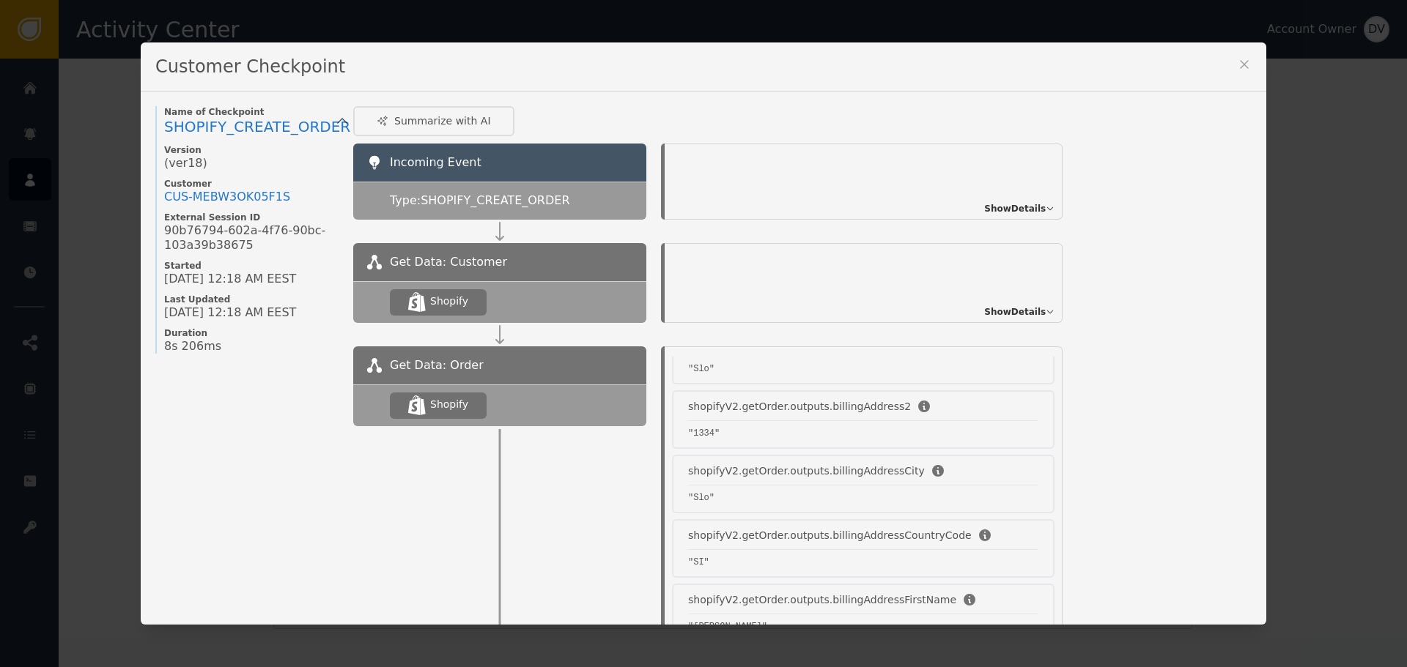
click at [1242, 63] on icon at bounding box center [1244, 64] width 15 height 15
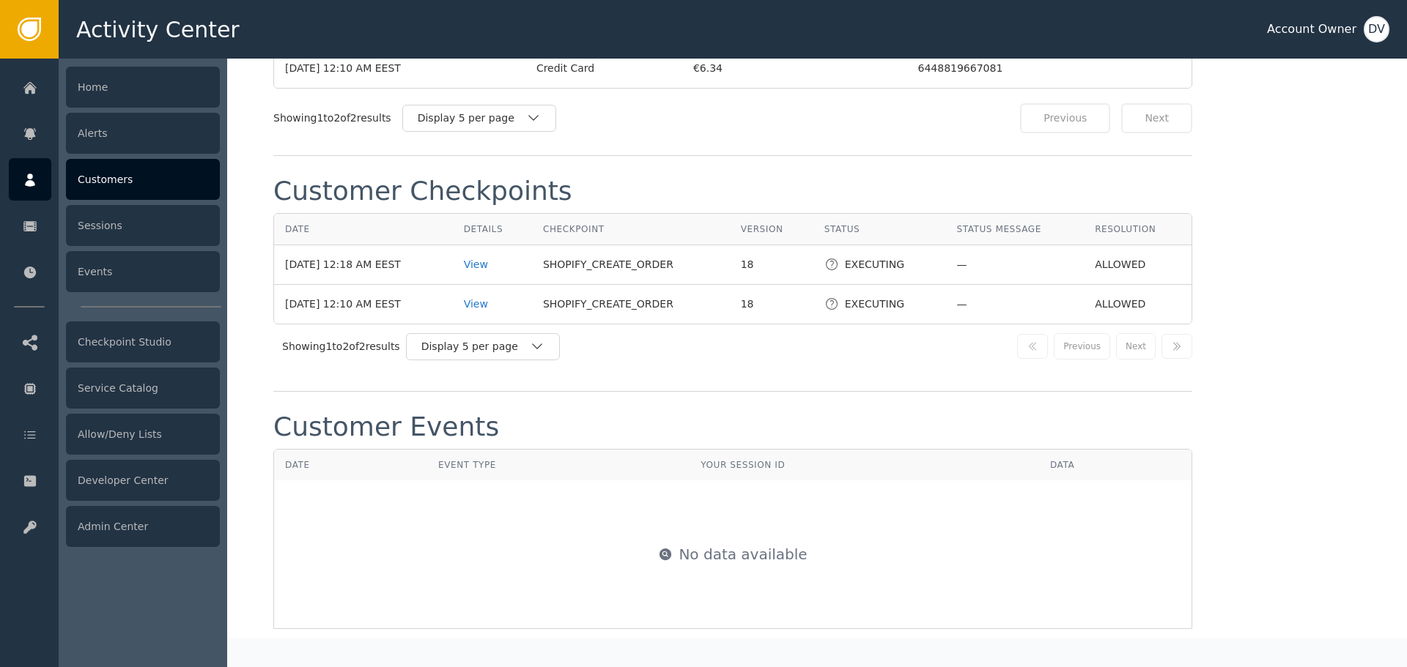
click at [39, 177] on div at bounding box center [30, 179] width 42 height 42
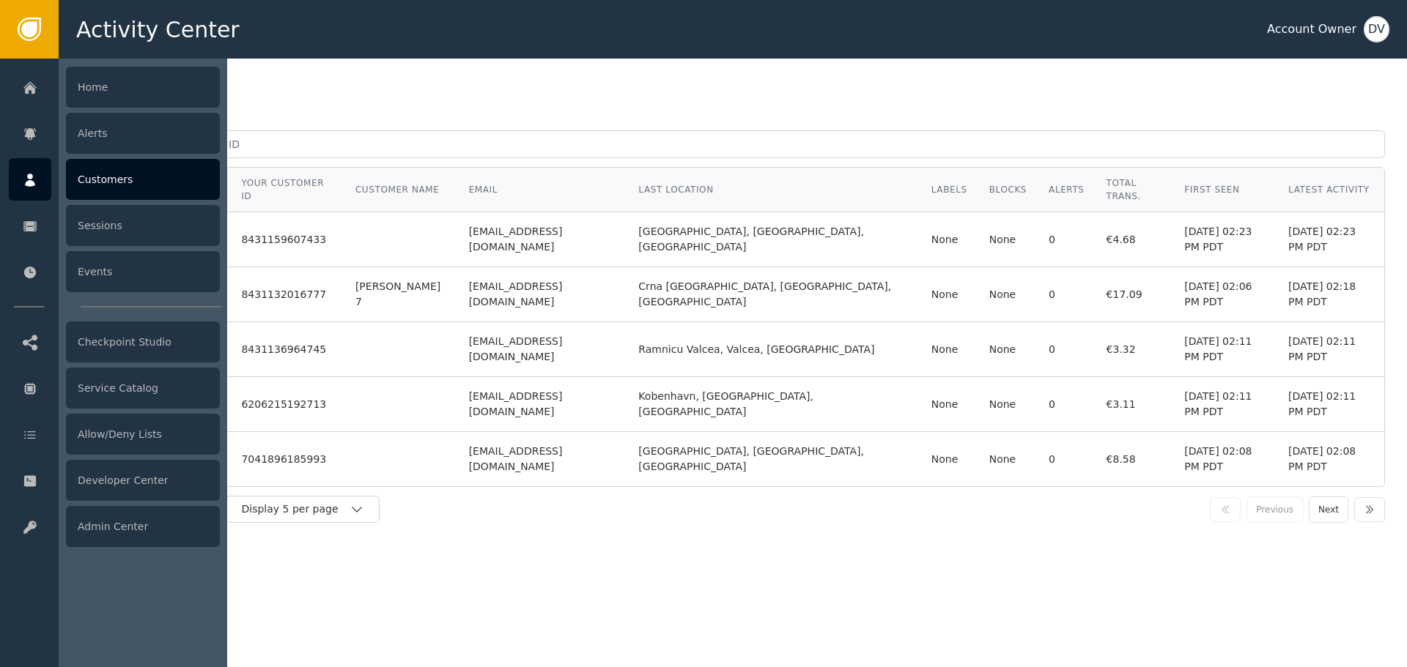
click at [130, 185] on div "Customers" at bounding box center [143, 179] width 154 height 41
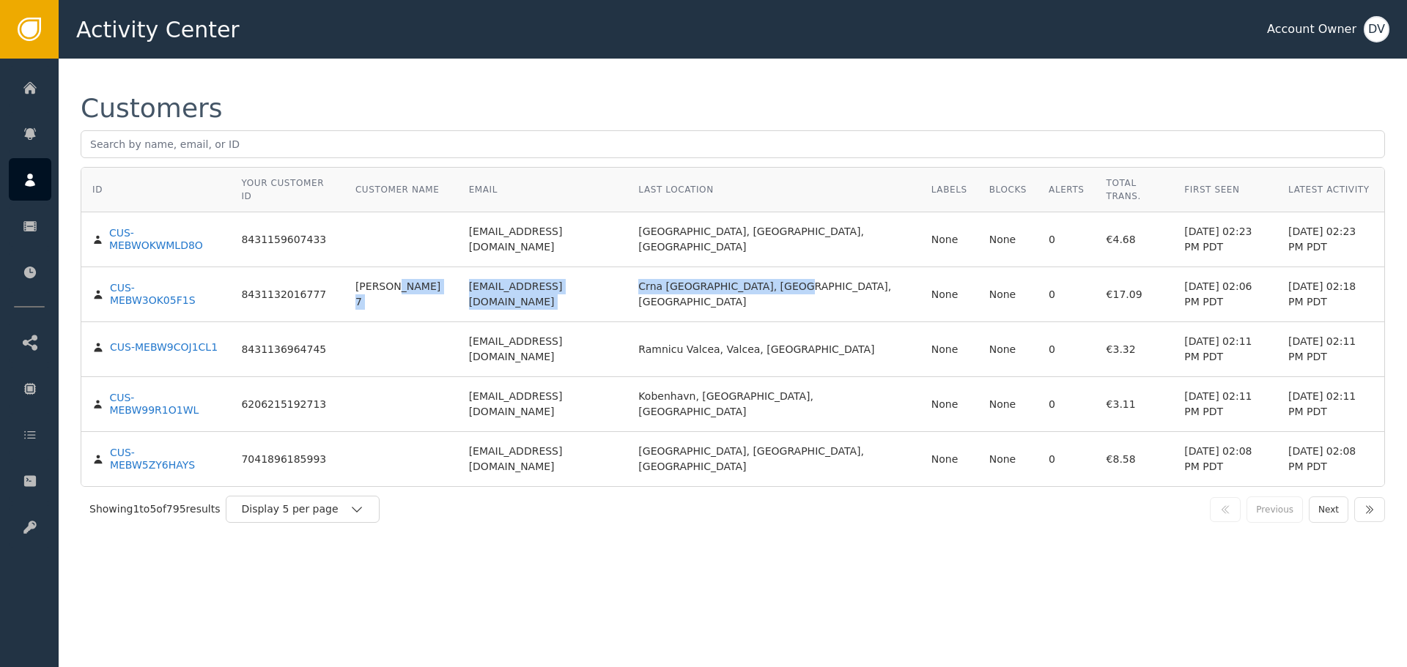
drag, startPoint x: 426, startPoint y: 263, endPoint x: 777, endPoint y: 267, distance: 351.7
click at [777, 267] on tr "CUS-MEBW3OK05F1S 8431132016777 [PERSON_NAME] 7 [EMAIL_ADDRESS][DOMAIN_NAME] [GE…" at bounding box center [732, 294] width 1303 height 55
click at [777, 267] on td "Crna [GEOGRAPHIC_DATA], [GEOGRAPHIC_DATA], [GEOGRAPHIC_DATA]" at bounding box center [773, 294] width 292 height 55
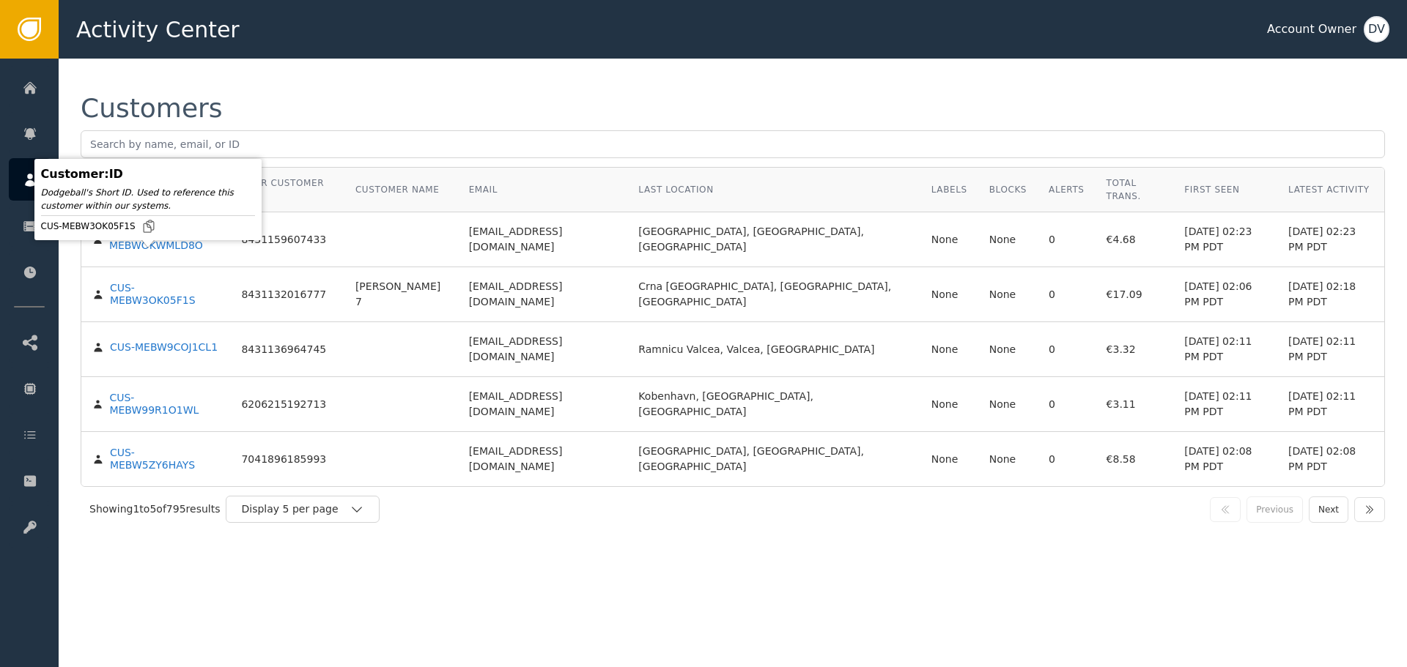
click at [180, 282] on div "CUS-MEBW3OK05F1S" at bounding box center [165, 295] width 110 height 26
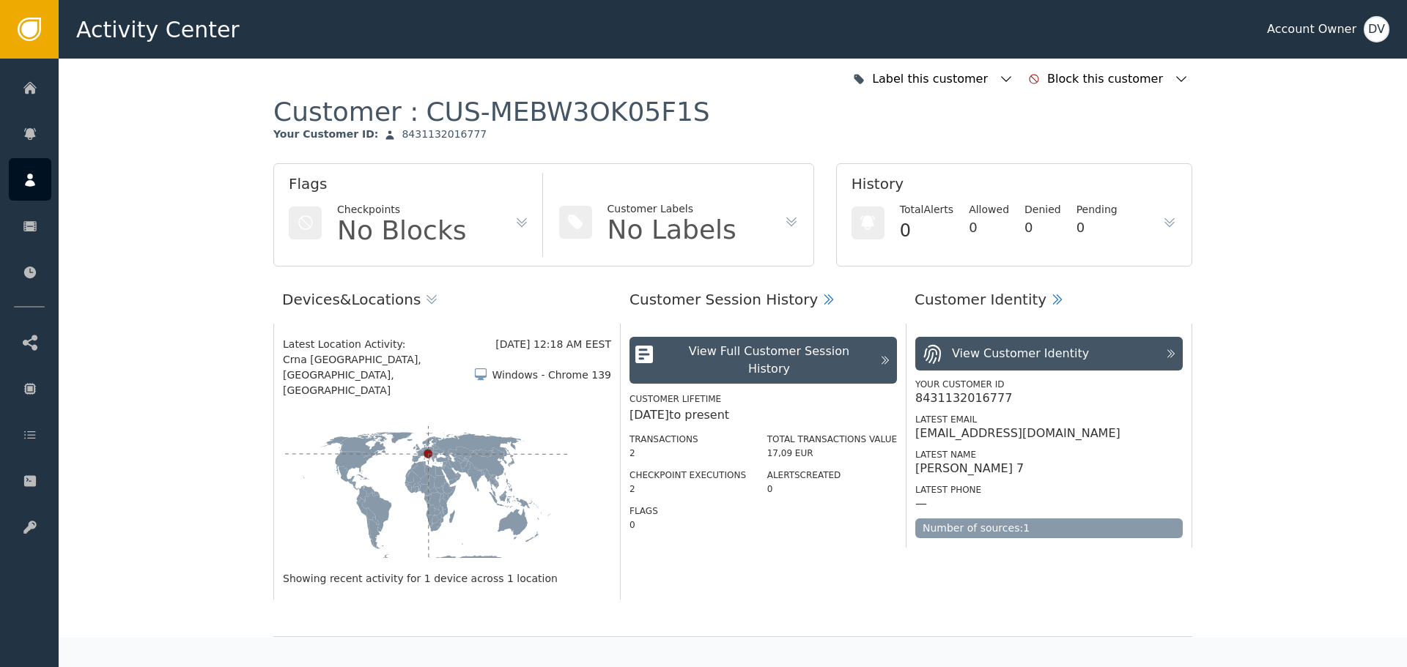
click at [821, 298] on icon at bounding box center [828, 299] width 15 height 15
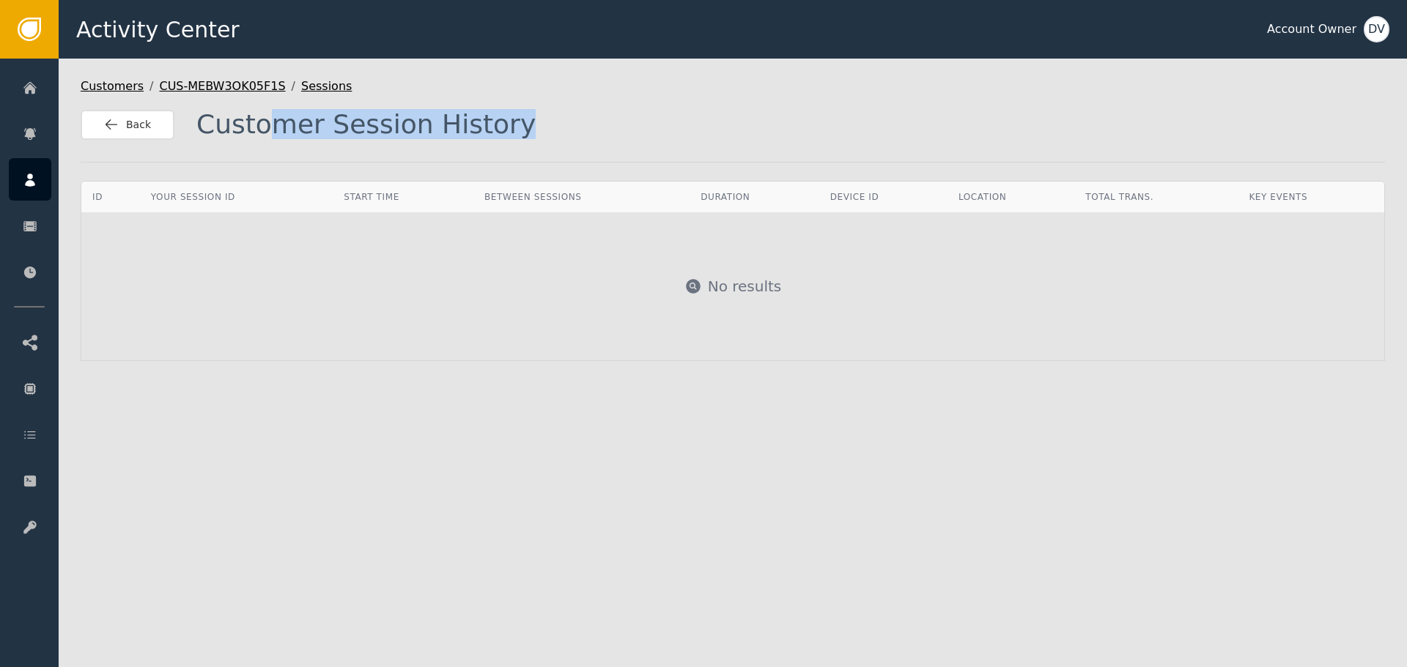
drag, startPoint x: 272, startPoint y: 116, endPoint x: 550, endPoint y: 146, distance: 280.0
click at [550, 146] on div "Customers / CUS-MEBW3OK05F1S / Sessions Back Customer Session History ID Your S…" at bounding box center [733, 363] width 1348 height 609
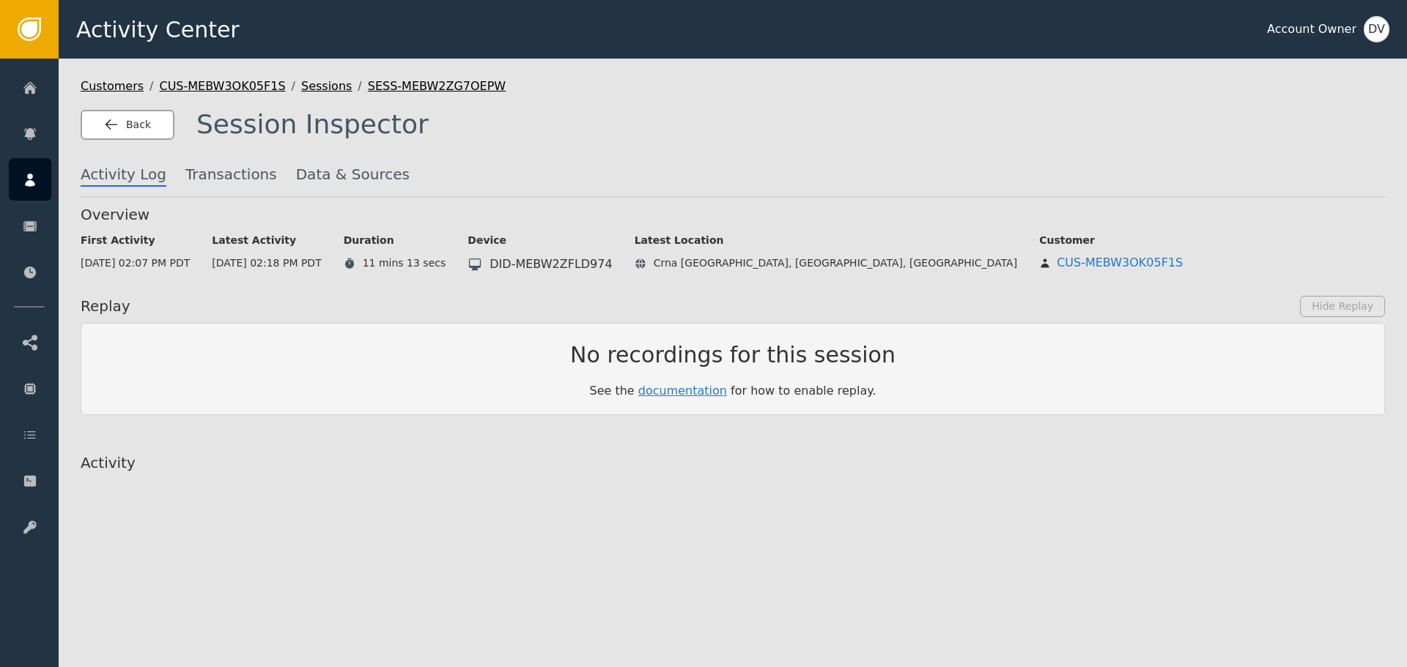
click at [114, 117] on icon "button" at bounding box center [111, 124] width 15 height 15
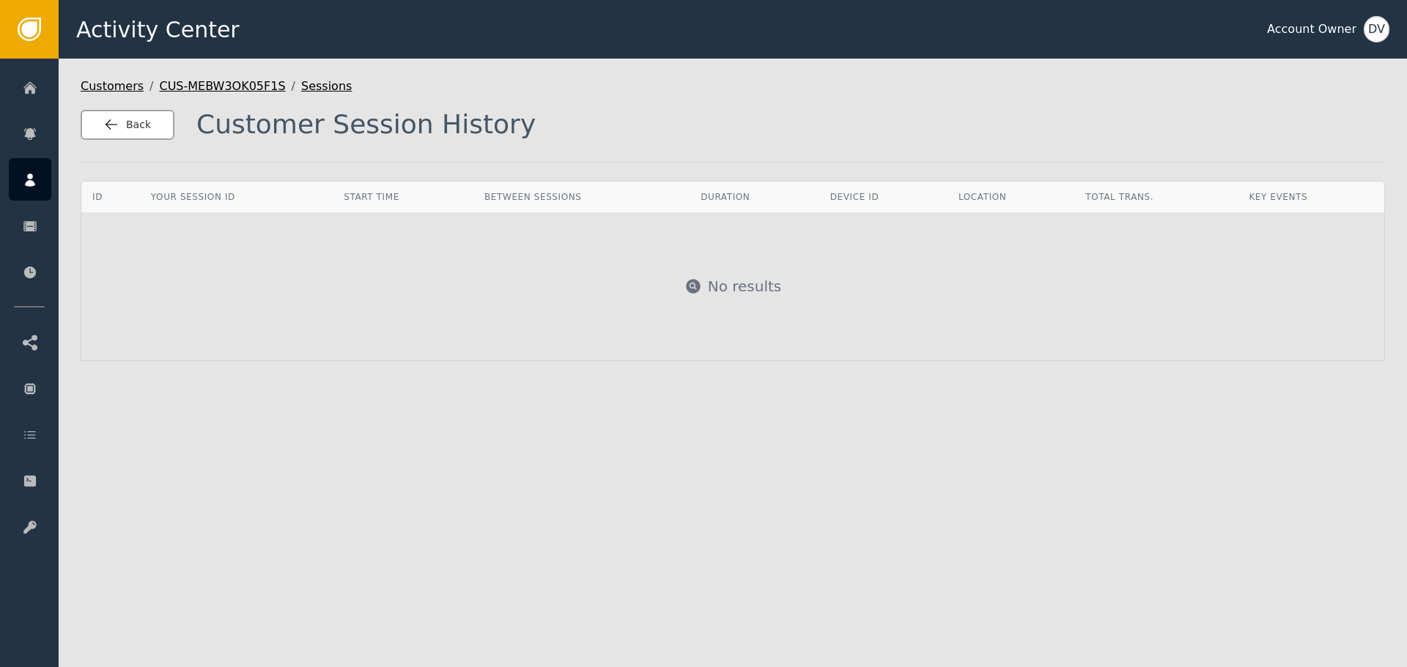
click at [106, 122] on icon "button" at bounding box center [111, 124] width 15 height 15
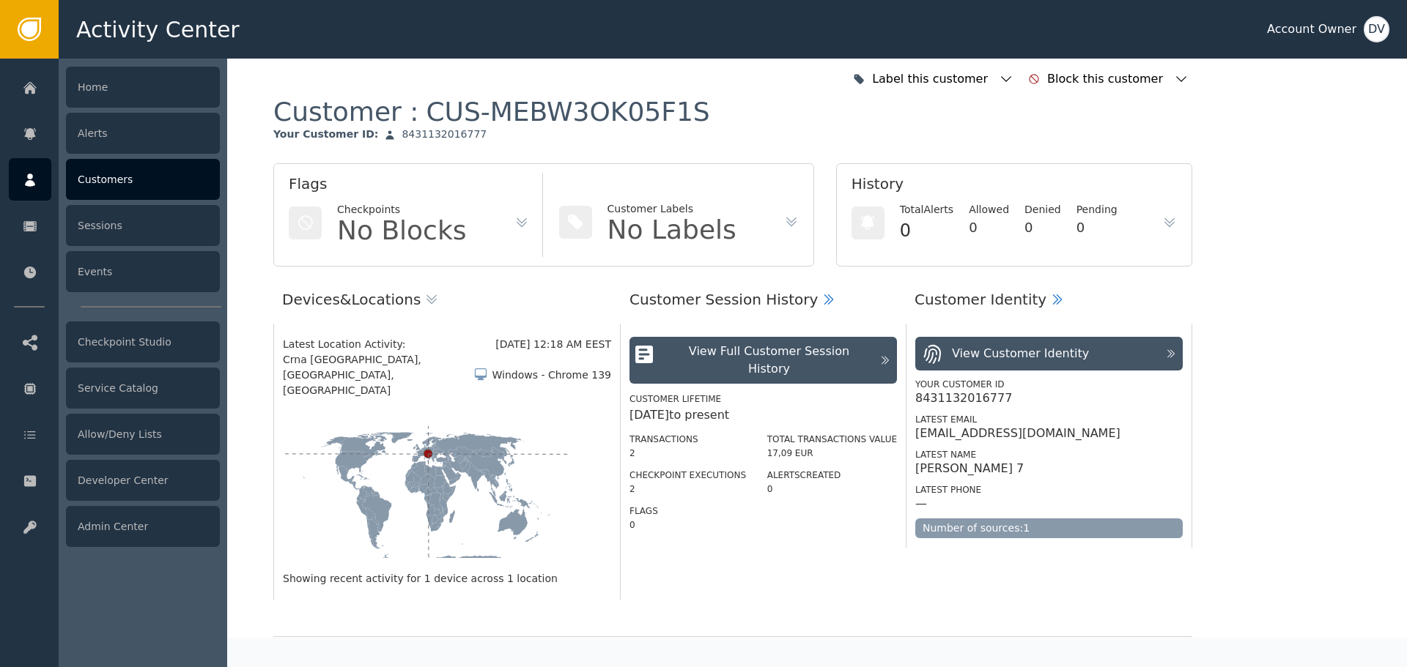
click at [34, 169] on div at bounding box center [30, 179] width 42 height 42
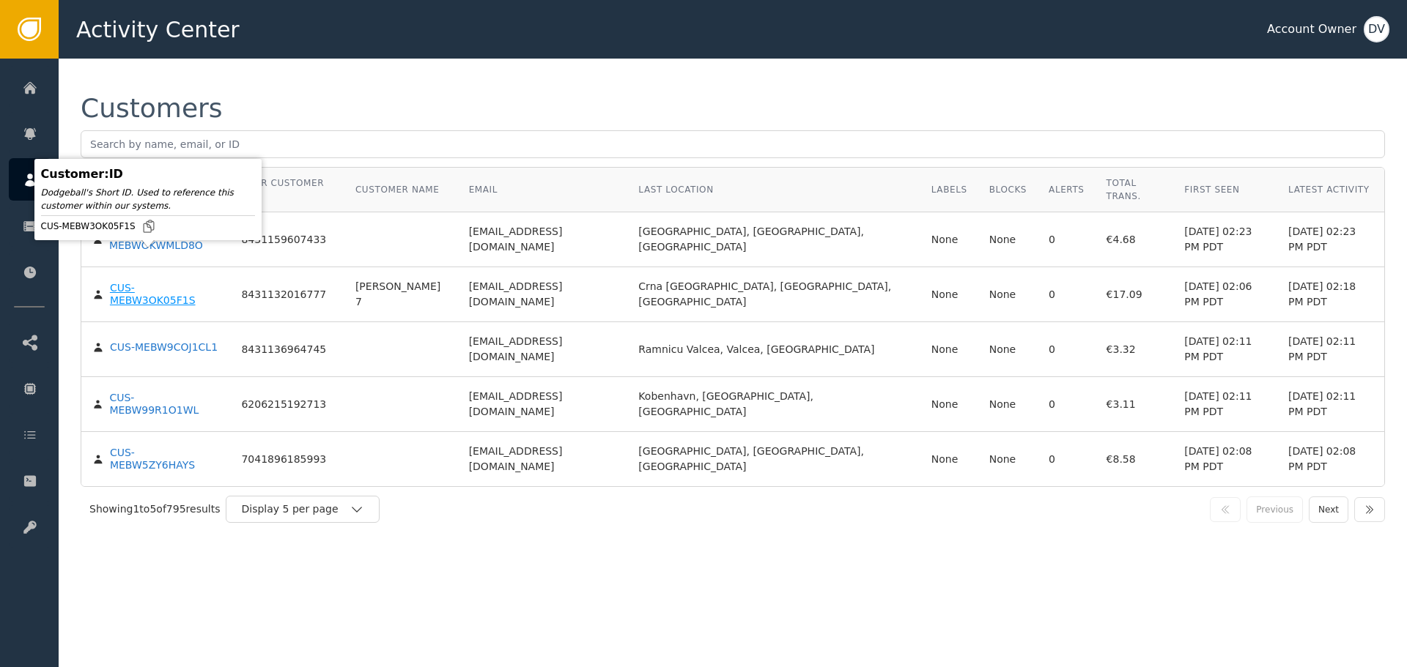
click at [172, 282] on div "CUS-MEBW3OK05F1S" at bounding box center [165, 295] width 110 height 26
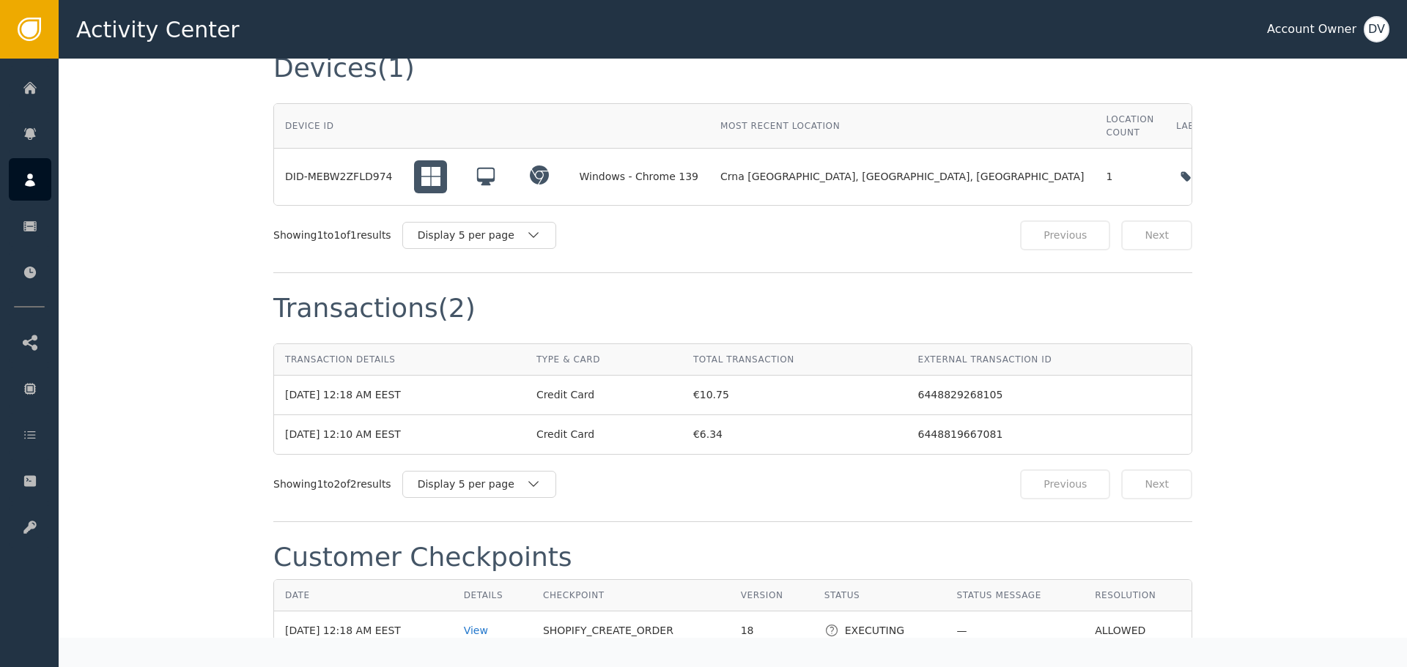
scroll to position [1465, 0]
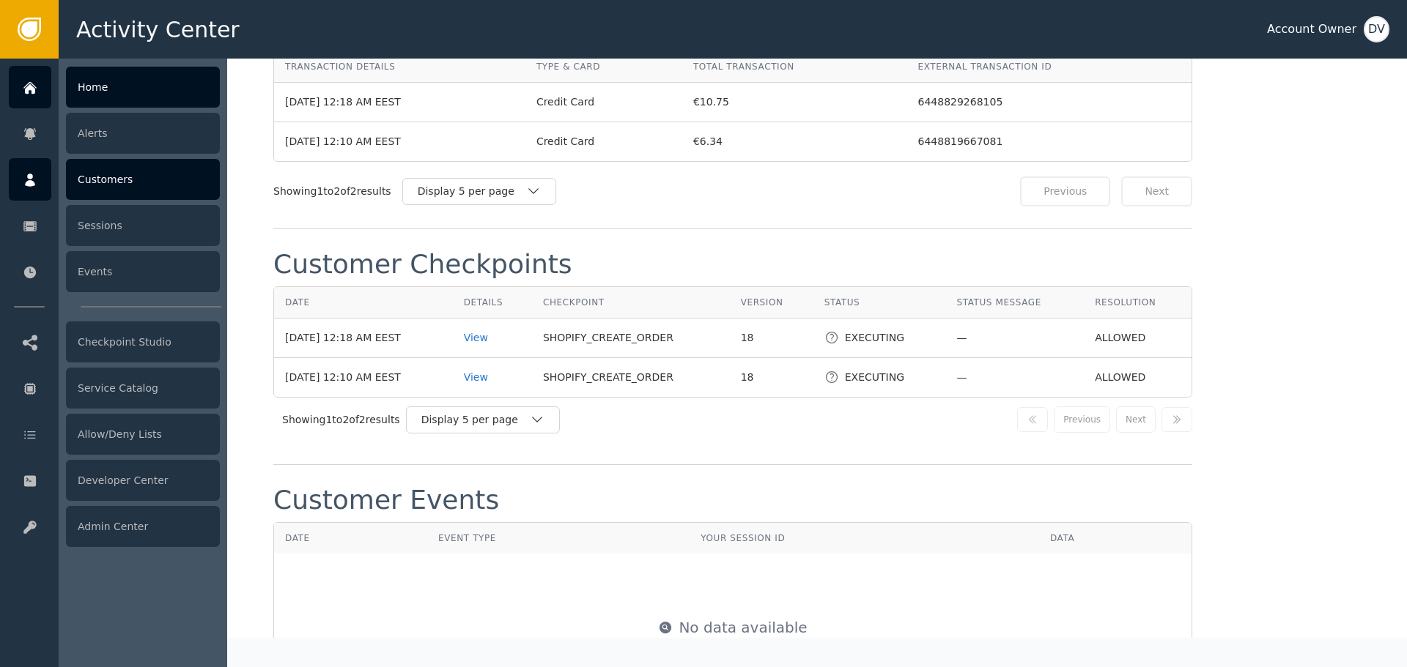
click at [26, 94] on icon at bounding box center [30, 89] width 10 height 10
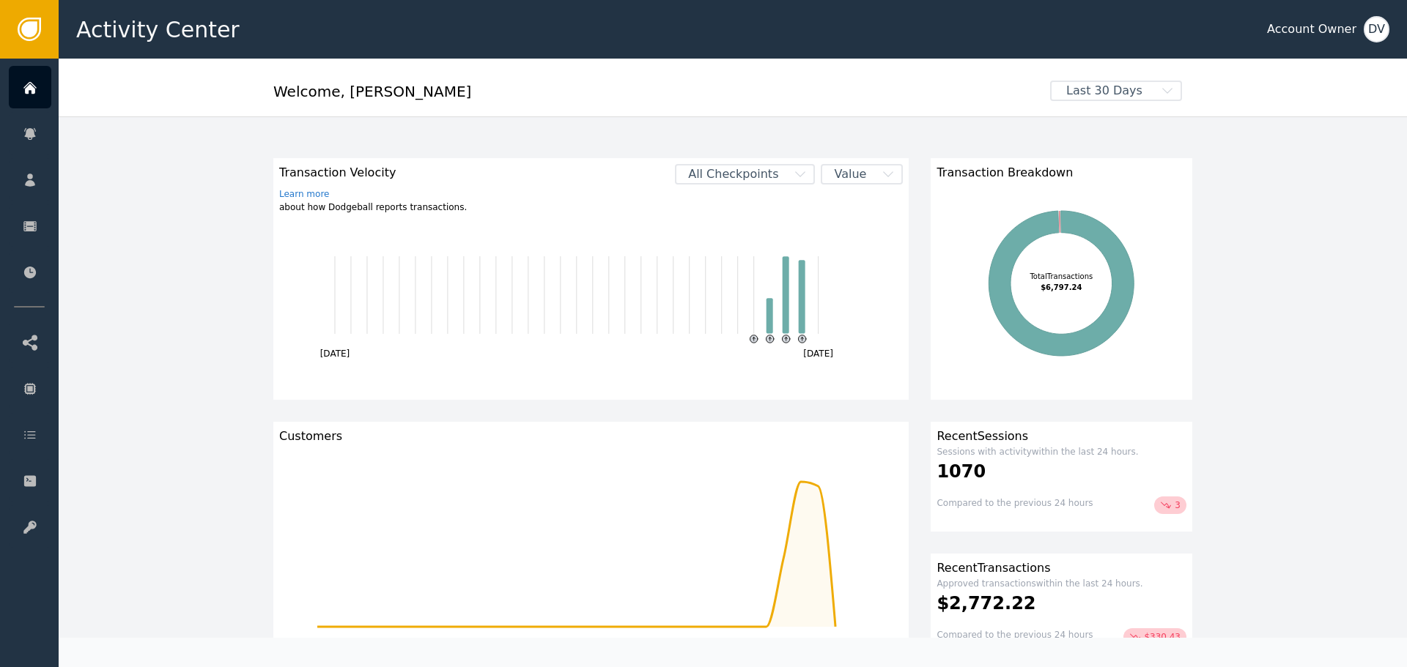
drag, startPoint x: 551, startPoint y: 185, endPoint x: 206, endPoint y: 103, distance: 354.5
click at [196, 122] on div "Transaction Velocity Learn more about how Dodgeball reports transactions. All C…" at bounding box center [733, 679] width 1348 height 1127
